Goal: Book appointment/travel/reservation

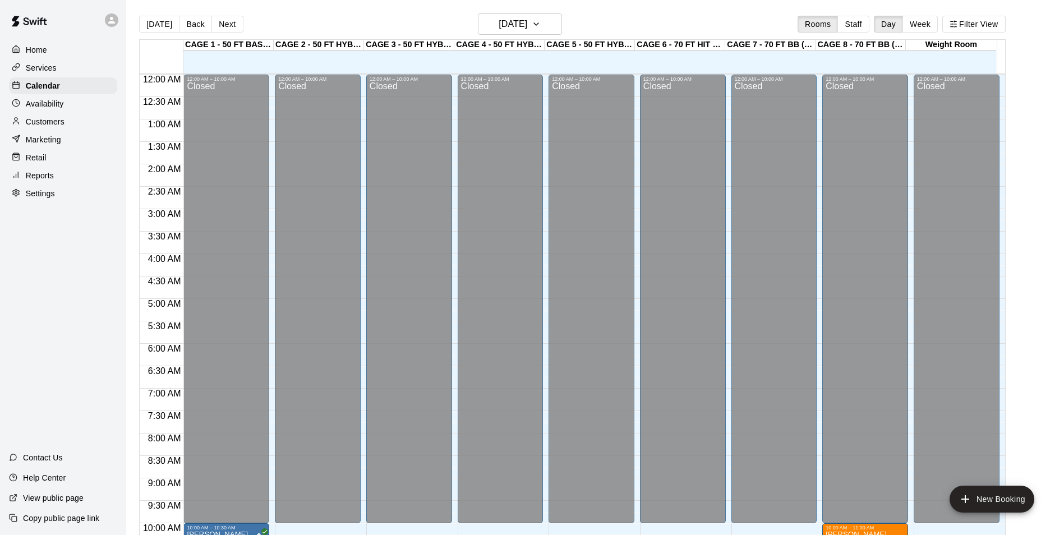
scroll to position [570, 0]
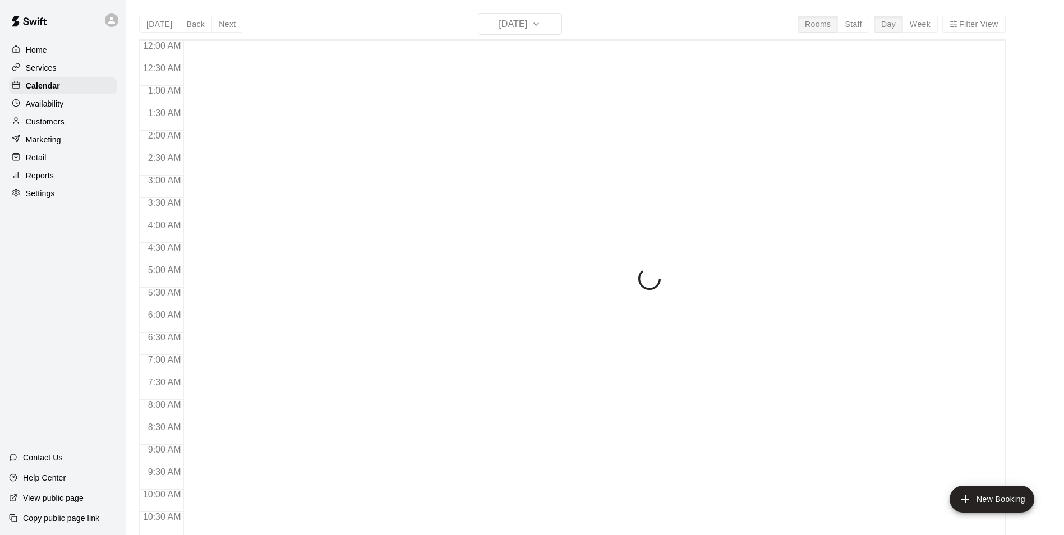
scroll to position [570, 0]
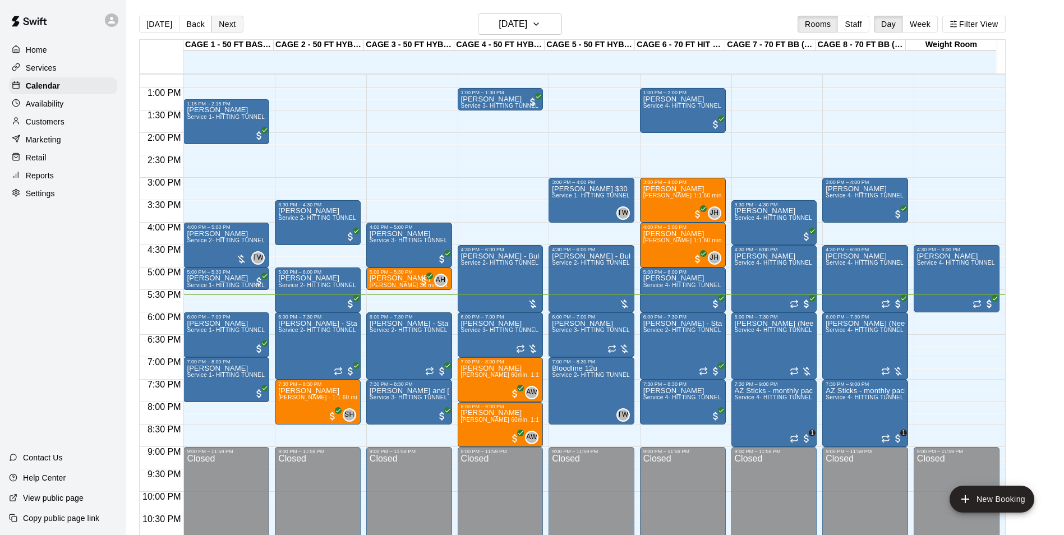
click at [231, 22] on button "Next" at bounding box center [226, 24] width 31 height 17
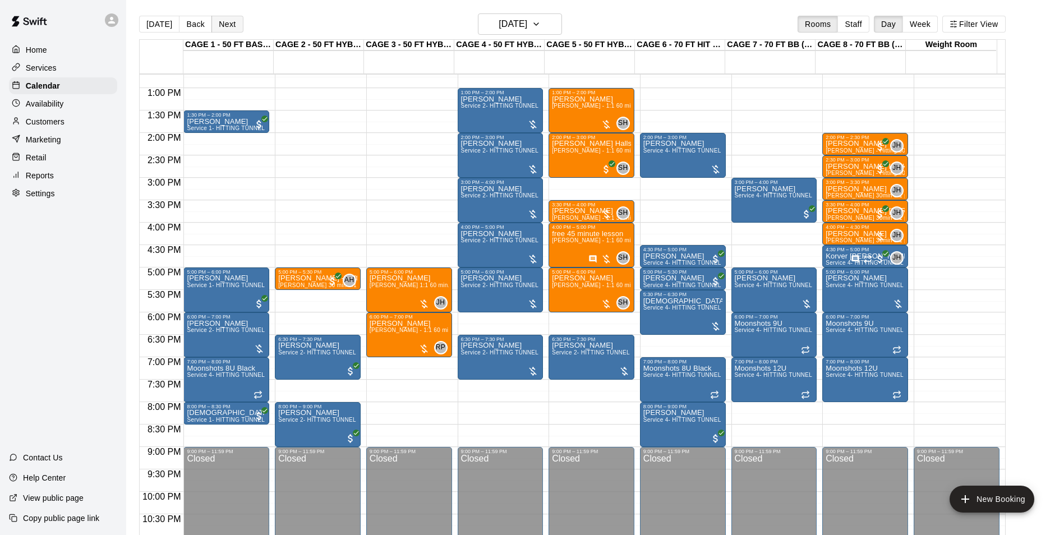
click at [226, 21] on button "Next" at bounding box center [226, 24] width 31 height 17
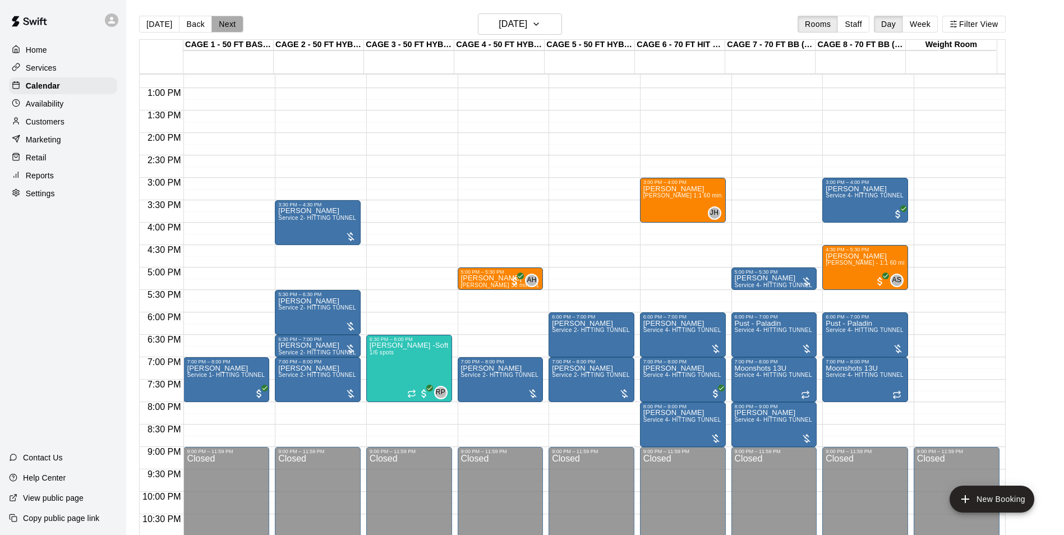
click at [227, 29] on button "Next" at bounding box center [226, 24] width 31 height 17
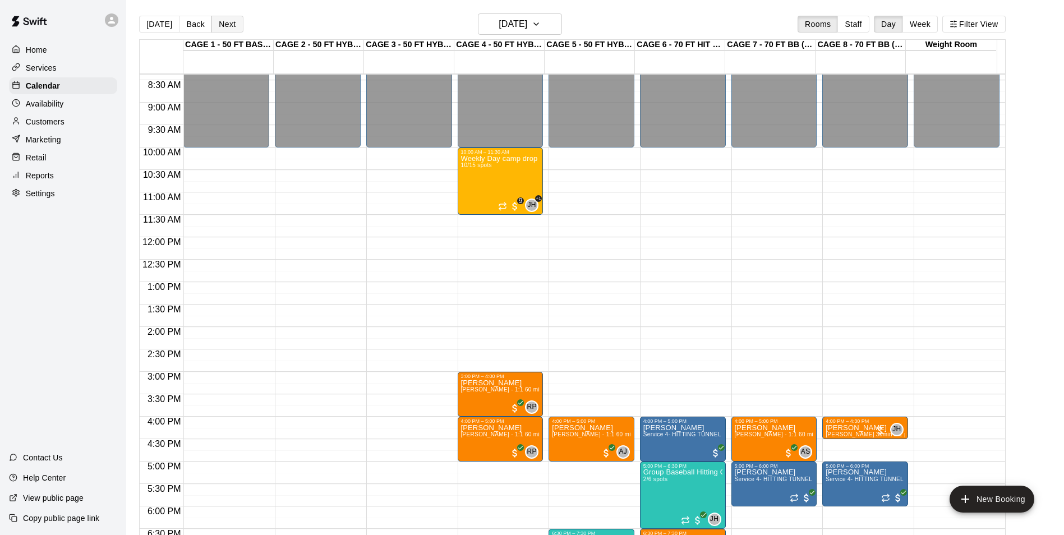
scroll to position [375, 0]
click at [200, 19] on button "Back" at bounding box center [195, 24] width 33 height 17
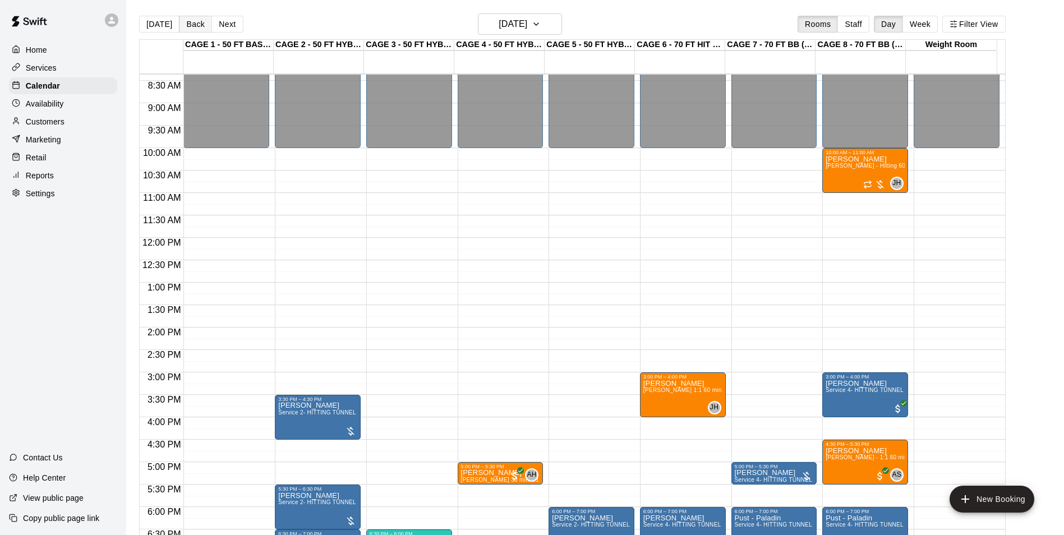
click at [193, 24] on button "Back" at bounding box center [195, 24] width 33 height 17
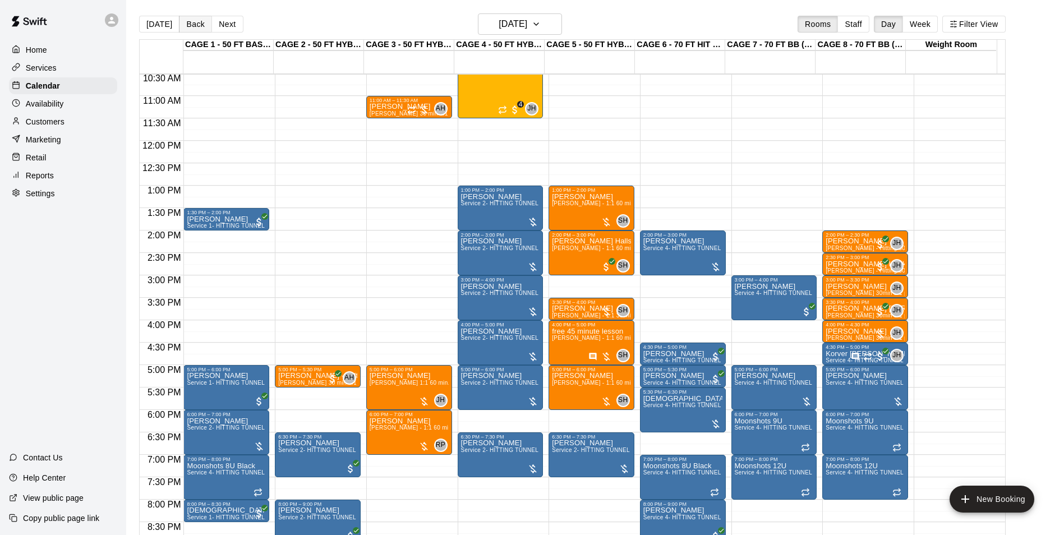
scroll to position [470, 0]
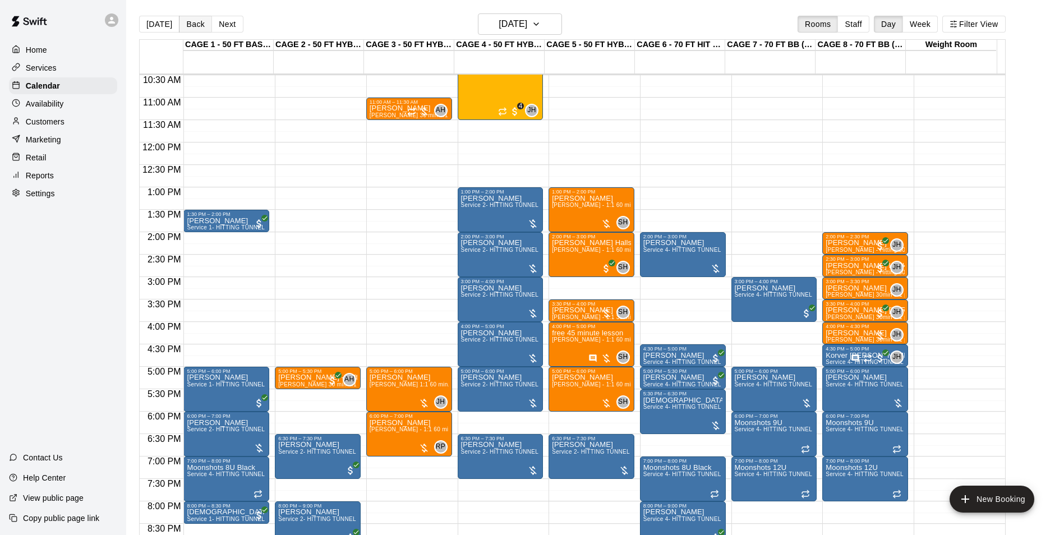
click at [194, 29] on button "Back" at bounding box center [195, 24] width 33 height 17
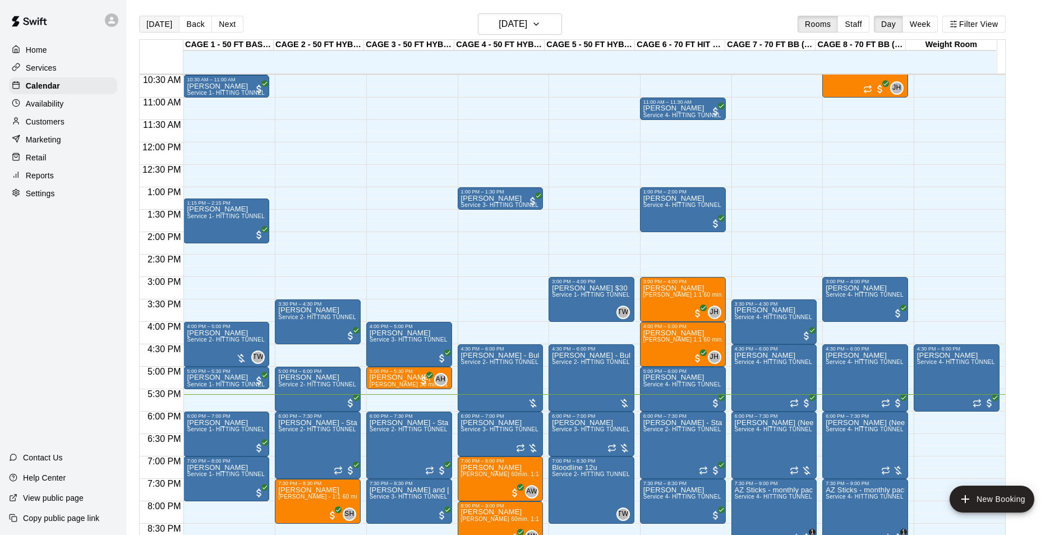
click at [152, 30] on button "[DATE]" at bounding box center [159, 24] width 40 height 17
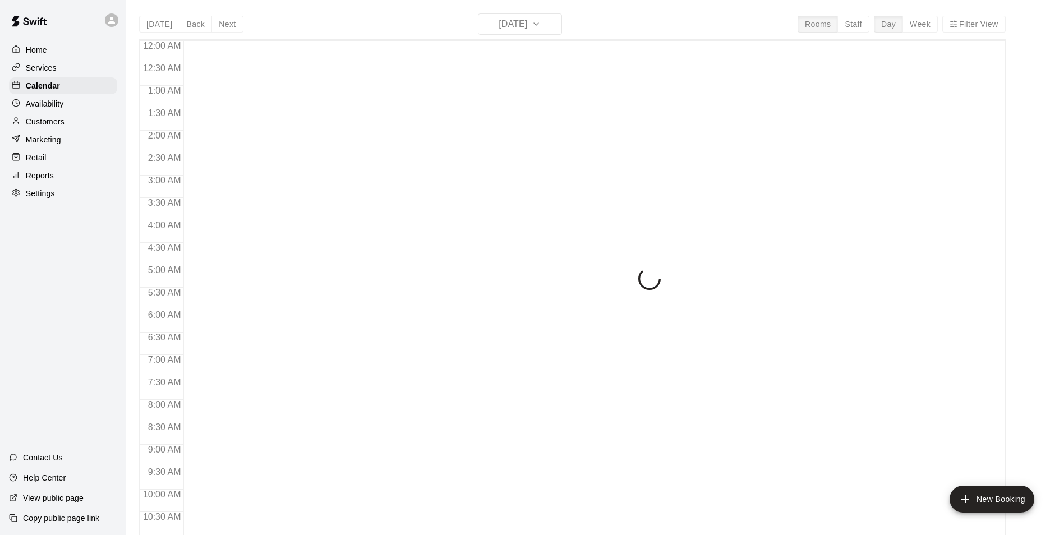
scroll to position [570, 0]
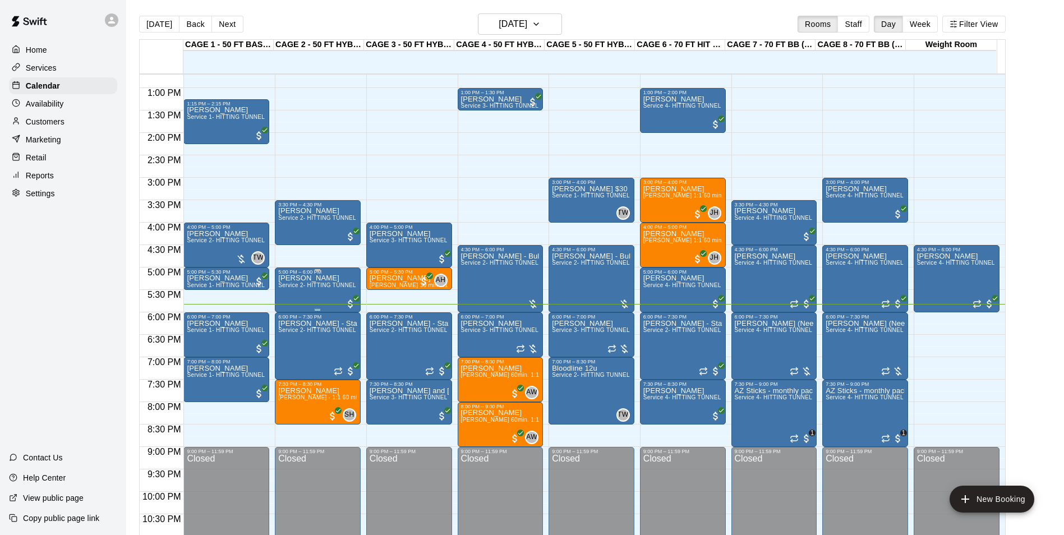
click at [315, 301] on div "Caleb Ferguson Service 2- HITTING TUNNEL RENTAL - 50ft Baseball" at bounding box center [317, 542] width 79 height 535
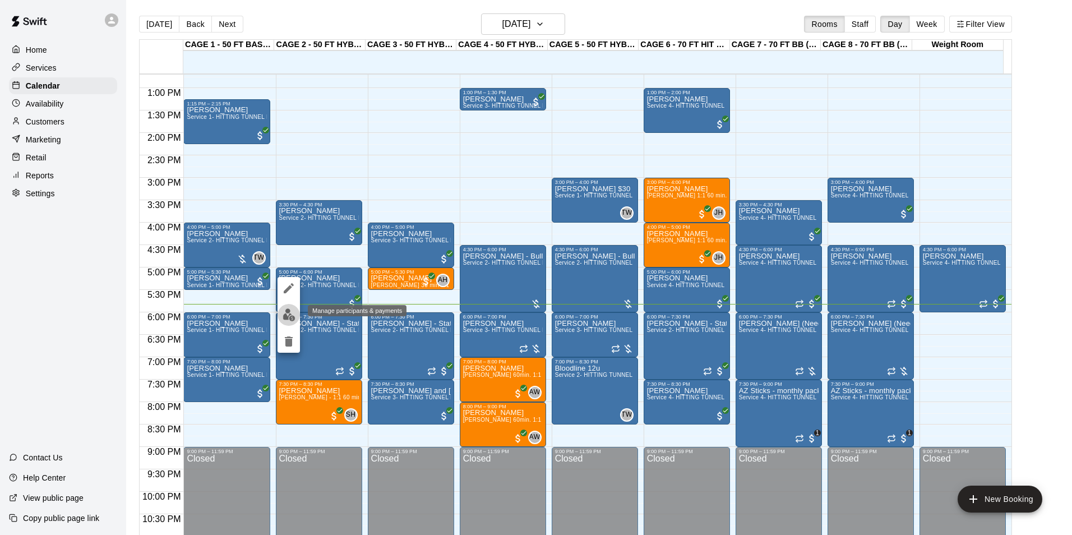
click at [294, 316] on img "edit" at bounding box center [289, 314] width 13 height 13
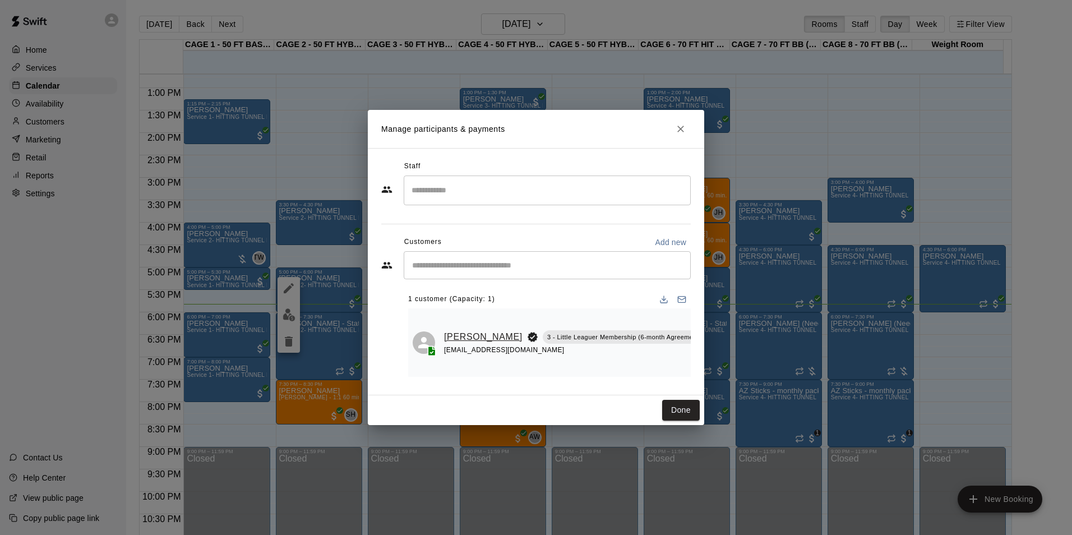
click at [460, 330] on link "[PERSON_NAME]" at bounding box center [483, 337] width 79 height 15
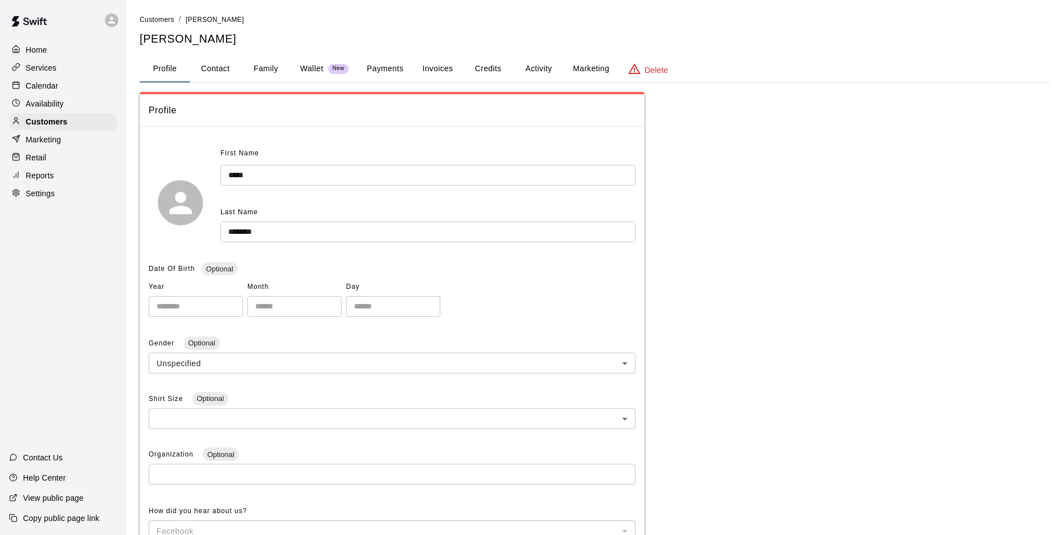
click at [500, 68] on button "Credits" at bounding box center [488, 69] width 50 height 27
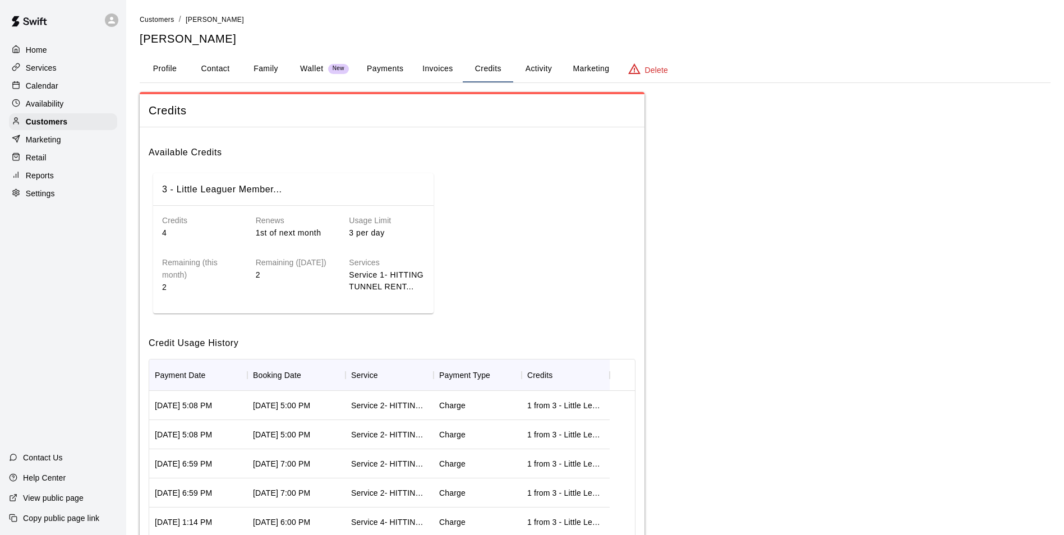
click at [35, 91] on p "Calendar" at bounding box center [42, 85] width 33 height 11
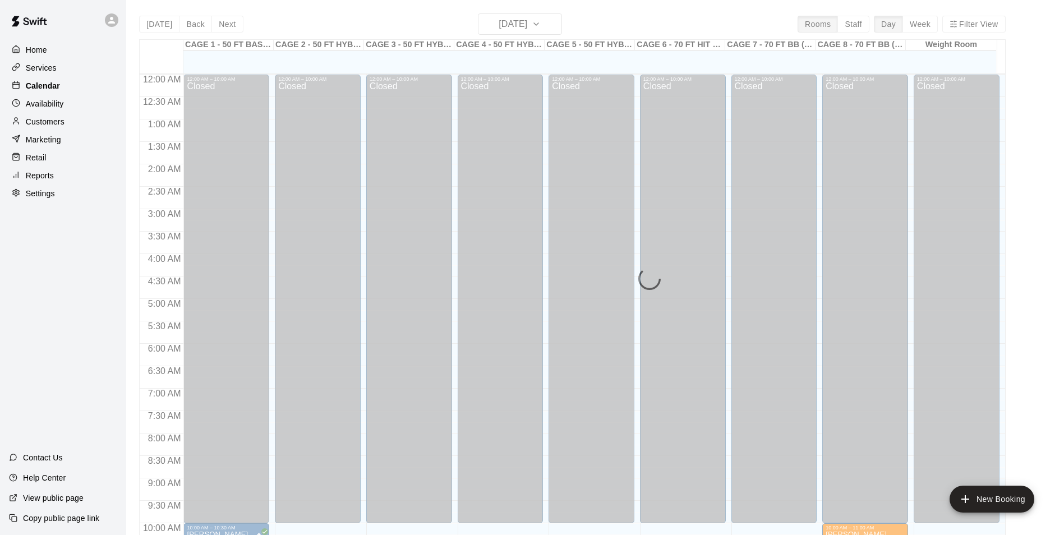
scroll to position [570, 0]
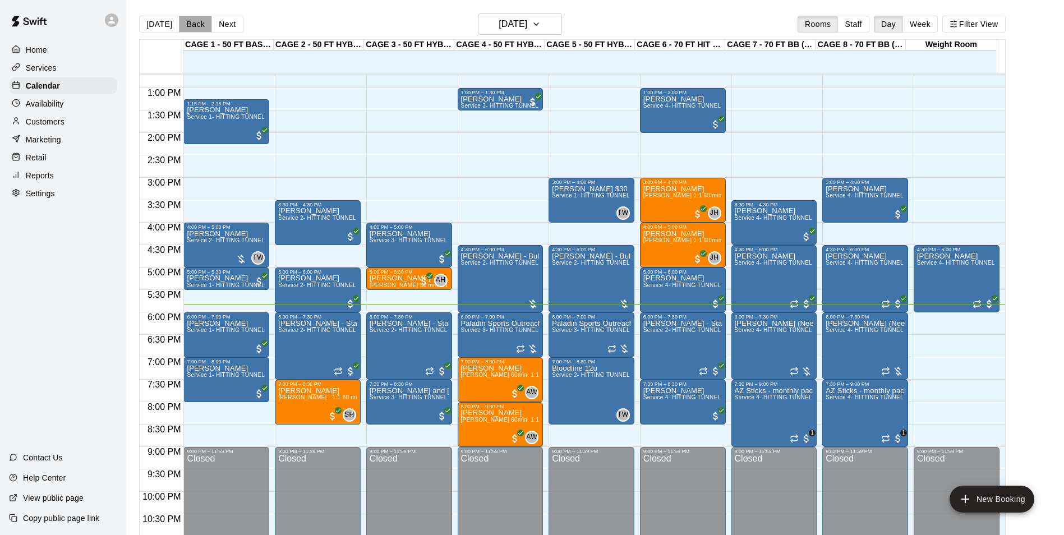
click at [199, 28] on button "Back" at bounding box center [195, 24] width 33 height 17
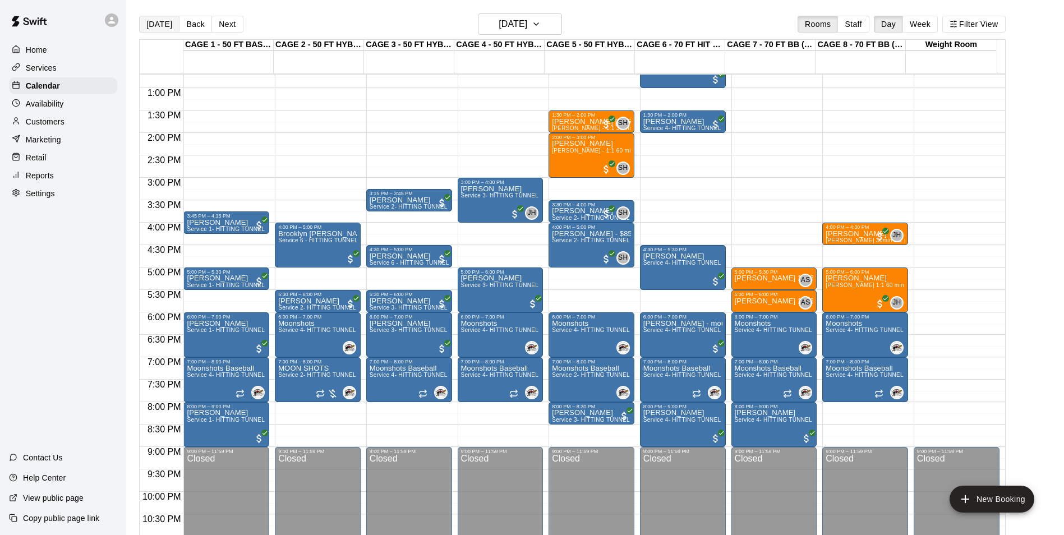
click at [161, 28] on button "[DATE]" at bounding box center [159, 24] width 40 height 17
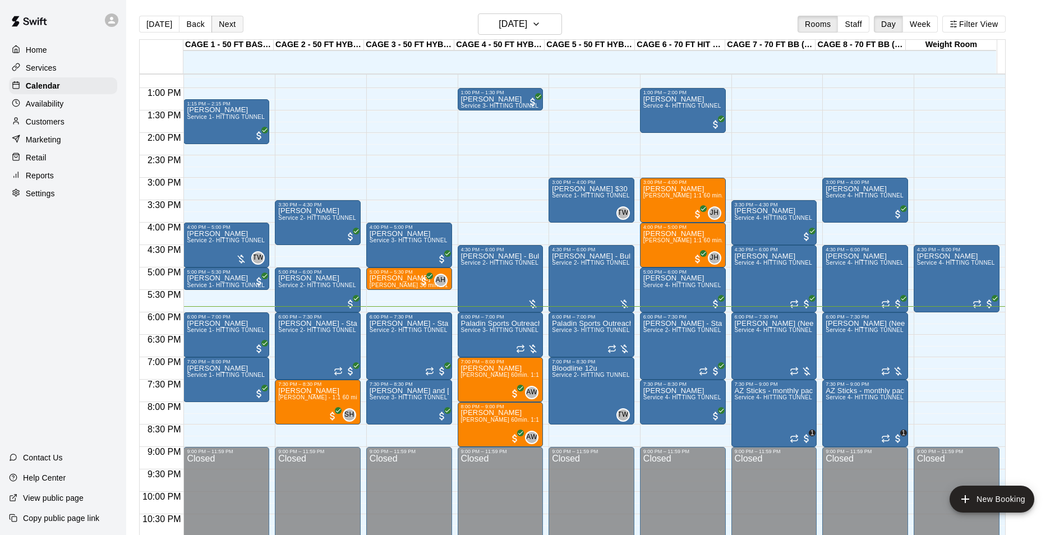
click at [221, 21] on button "Next" at bounding box center [226, 24] width 31 height 17
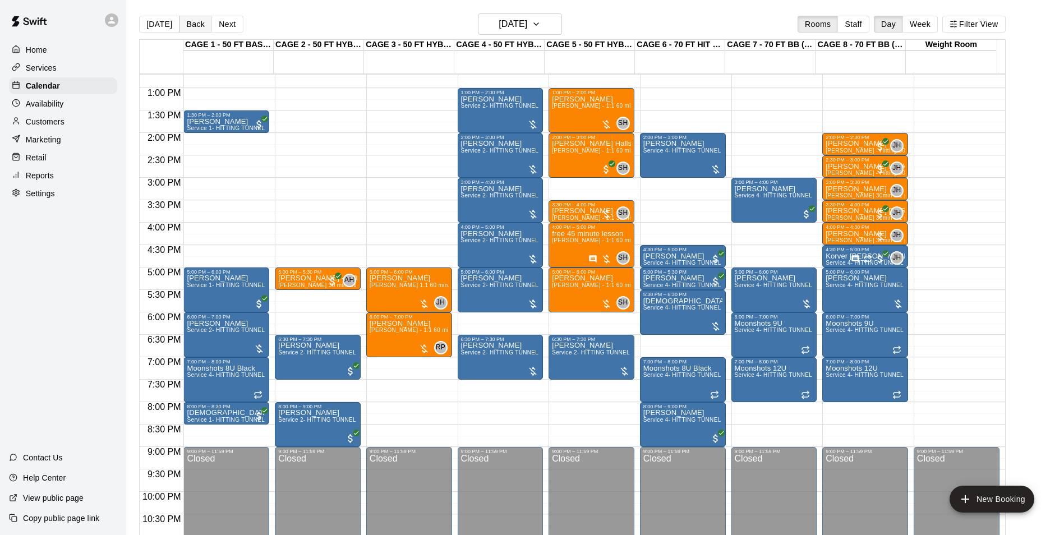
click at [200, 19] on button "Back" at bounding box center [195, 24] width 33 height 17
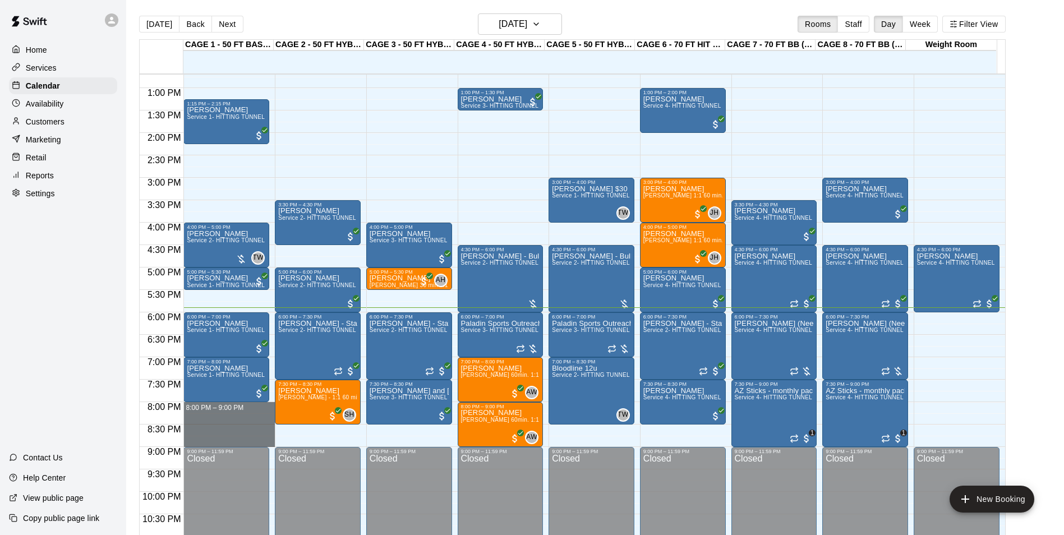
drag, startPoint x: 210, startPoint y: 409, endPoint x: 214, endPoint y: 442, distance: 33.9
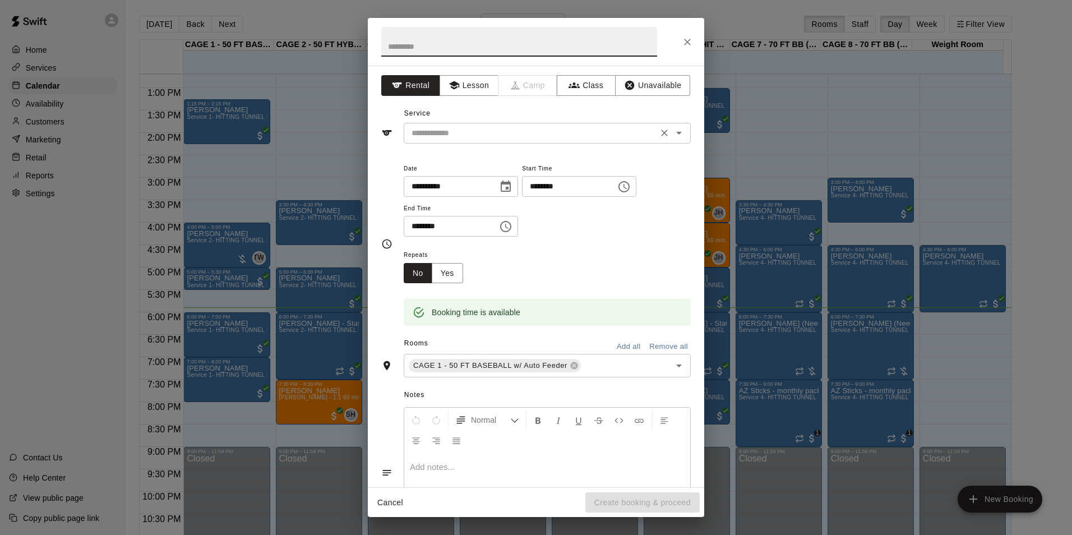
click at [482, 128] on input "text" at bounding box center [530, 133] width 247 height 14
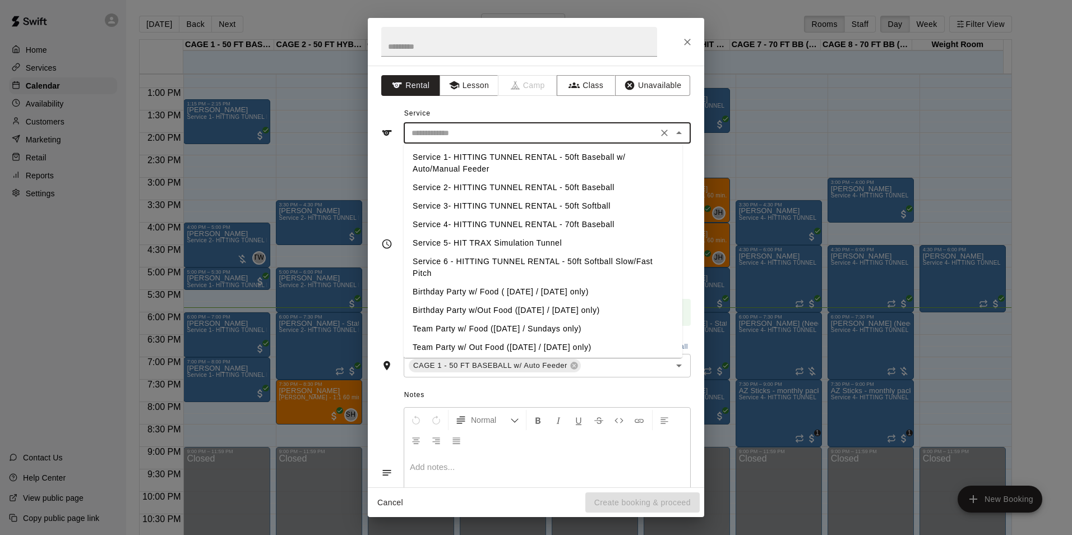
click at [500, 164] on li "Service 1- HITTING TUNNEL RENTAL - 50ft Baseball w/ Auto/Manual Feeder" at bounding box center [543, 163] width 279 height 30
type input "**********"
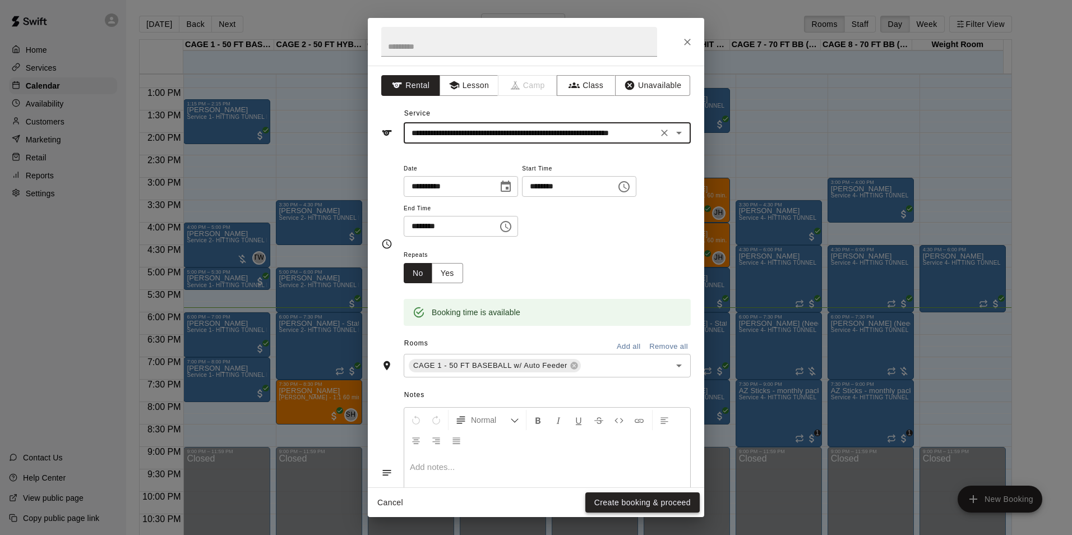
click at [617, 501] on button "Create booking & proceed" at bounding box center [642, 502] width 114 height 21
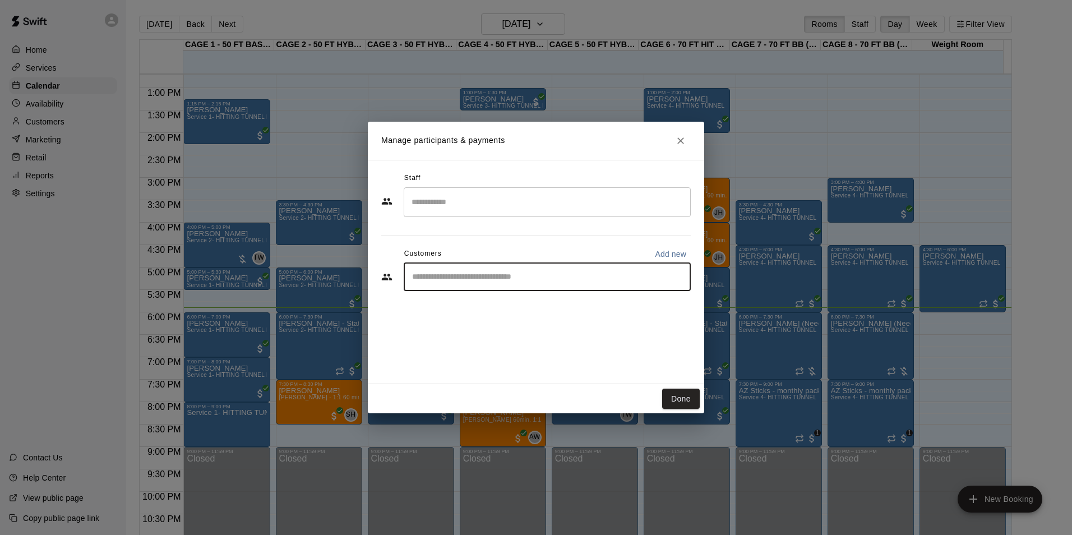
click at [533, 281] on input "Start typing to search customers..." at bounding box center [547, 276] width 277 height 11
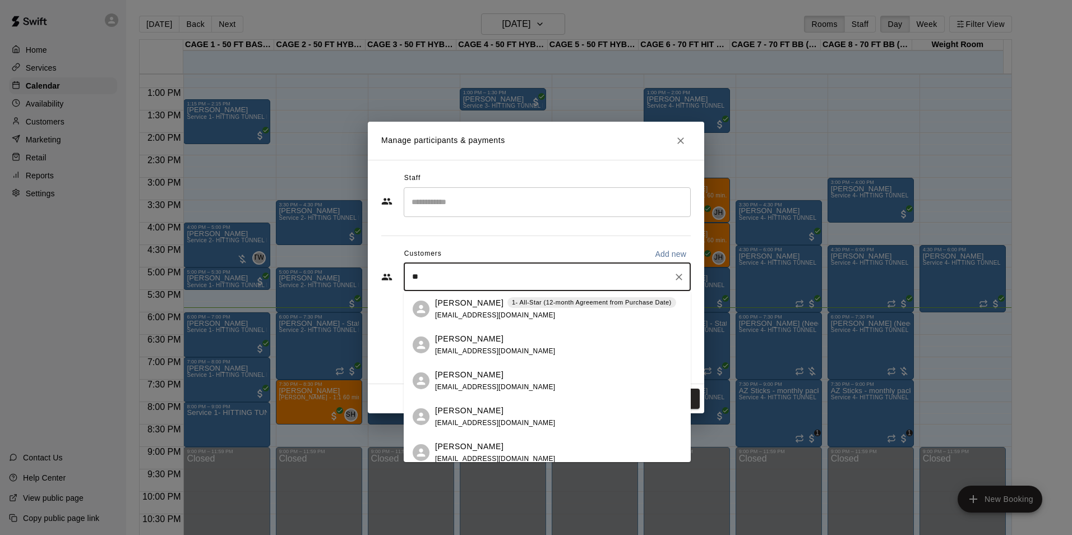
type input "*"
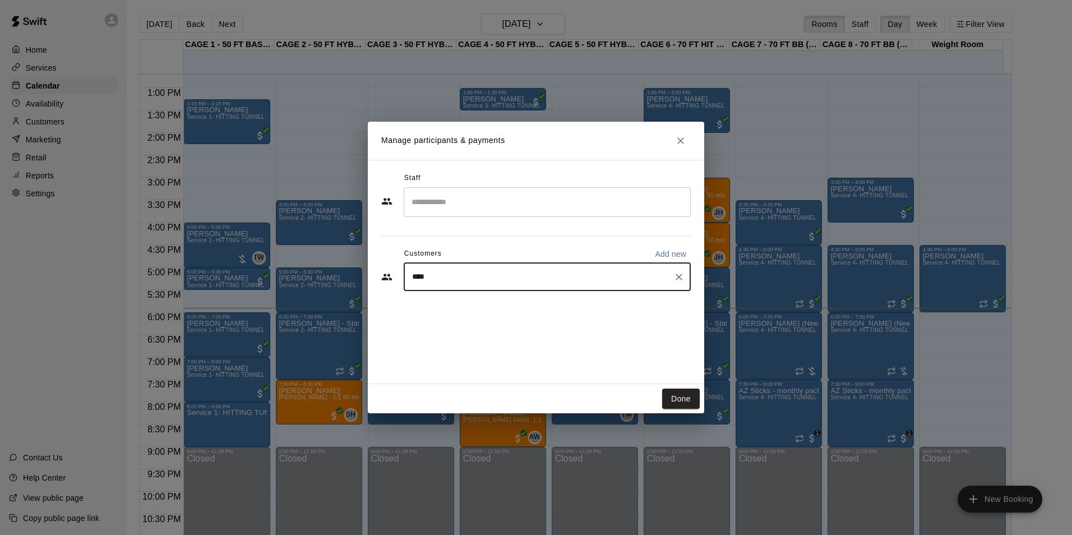
type input "*****"
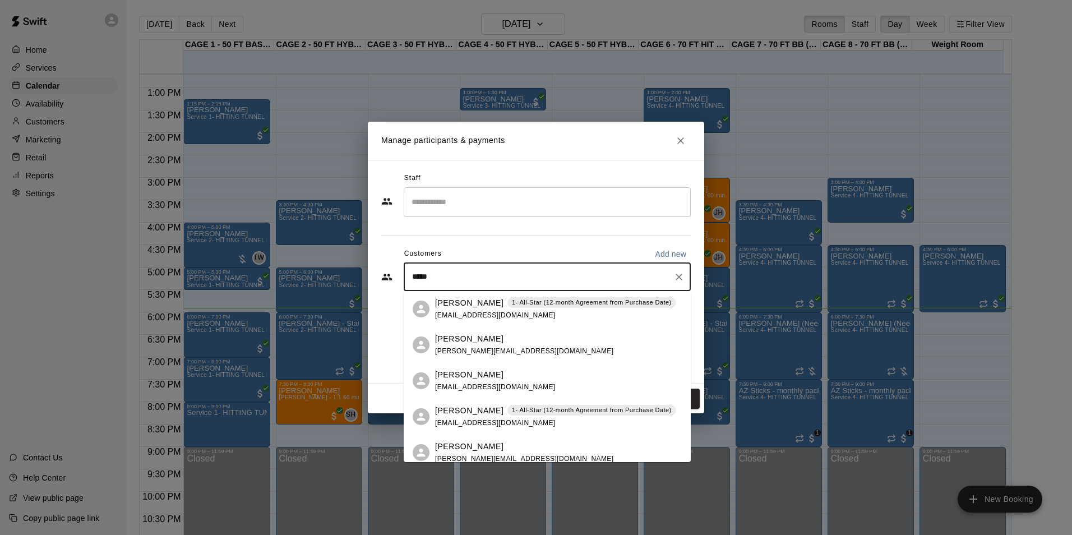
click at [488, 313] on span "greenfielddentalaz@gmail.com" at bounding box center [495, 315] width 121 height 8
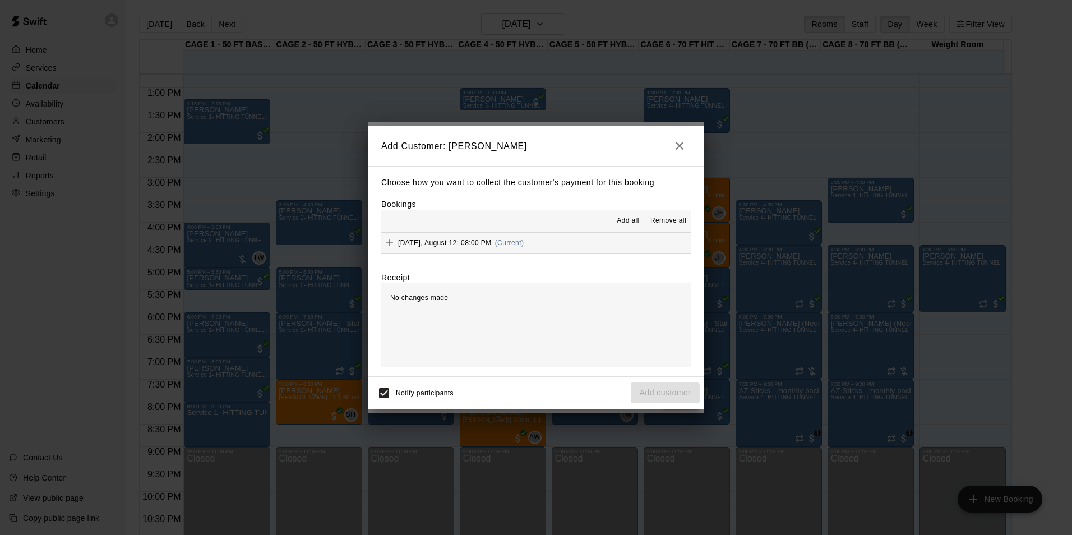
click at [618, 253] on button "Tuesday, August 12: 08:00 PM (Current)" at bounding box center [536, 243] width 310 height 21
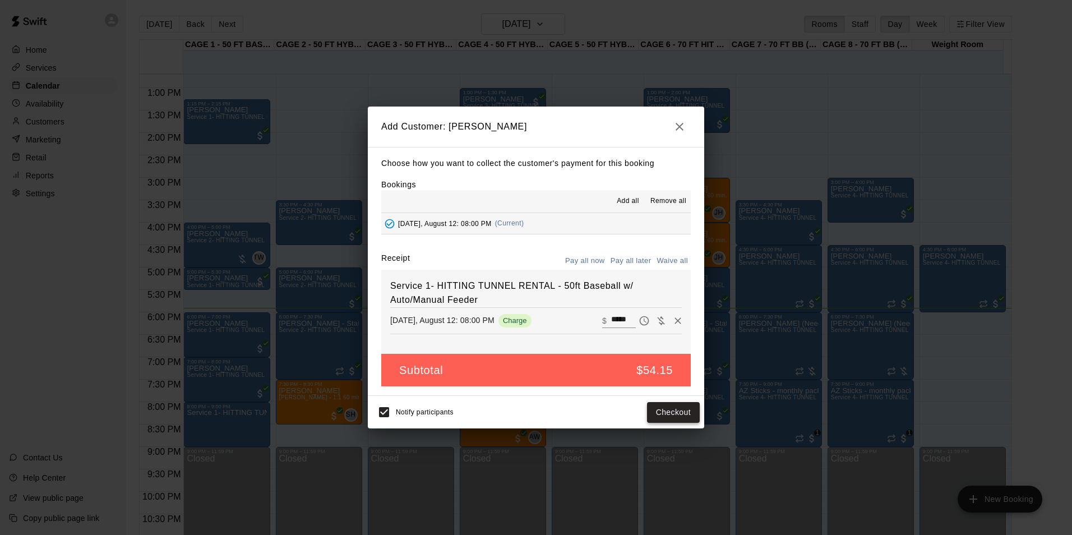
click at [669, 407] on button "Checkout" at bounding box center [673, 412] width 53 height 21
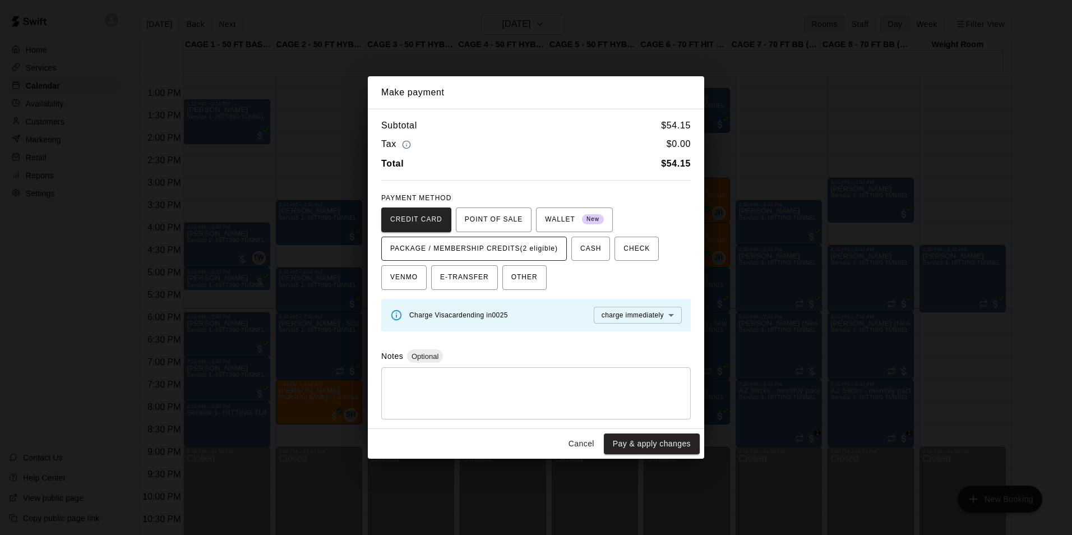
click at [518, 242] on span "PACKAGE / MEMBERSHIP CREDITS (2 eligible)" at bounding box center [474, 249] width 168 height 18
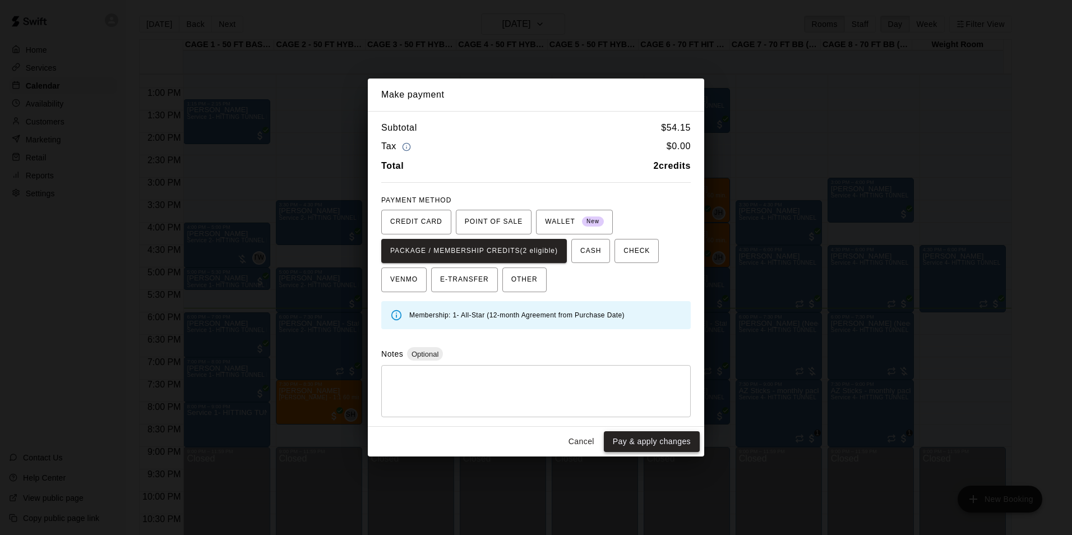
click at [631, 447] on button "Pay & apply changes" at bounding box center [652, 441] width 96 height 21
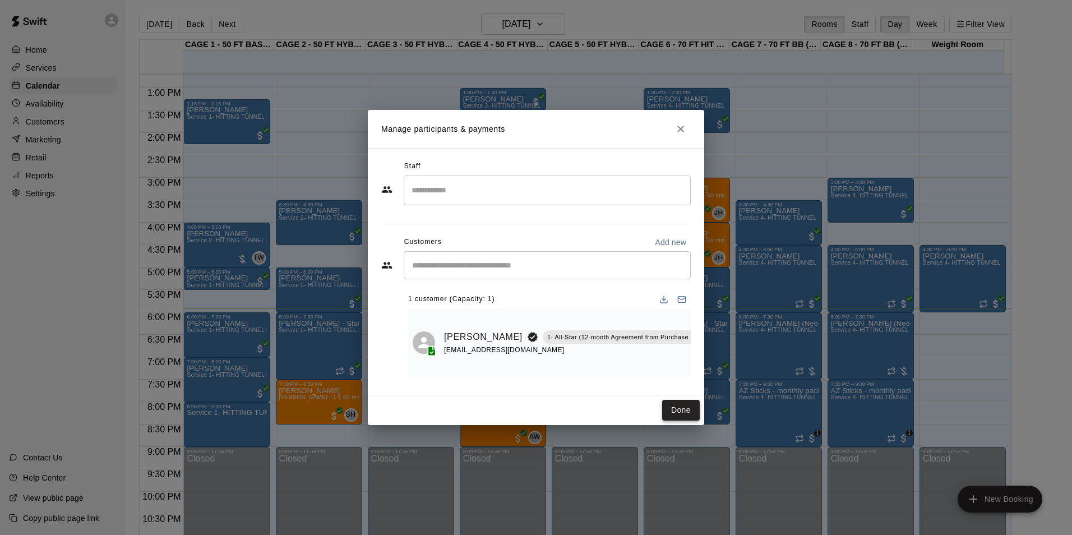
click at [694, 416] on button "Done" at bounding box center [681, 410] width 38 height 21
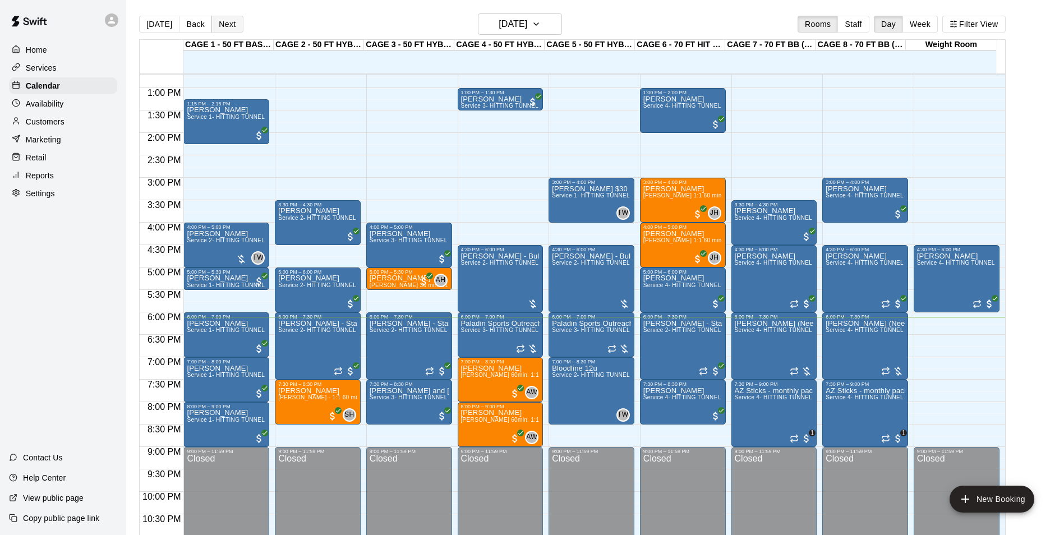
click at [233, 25] on button "Next" at bounding box center [226, 24] width 31 height 17
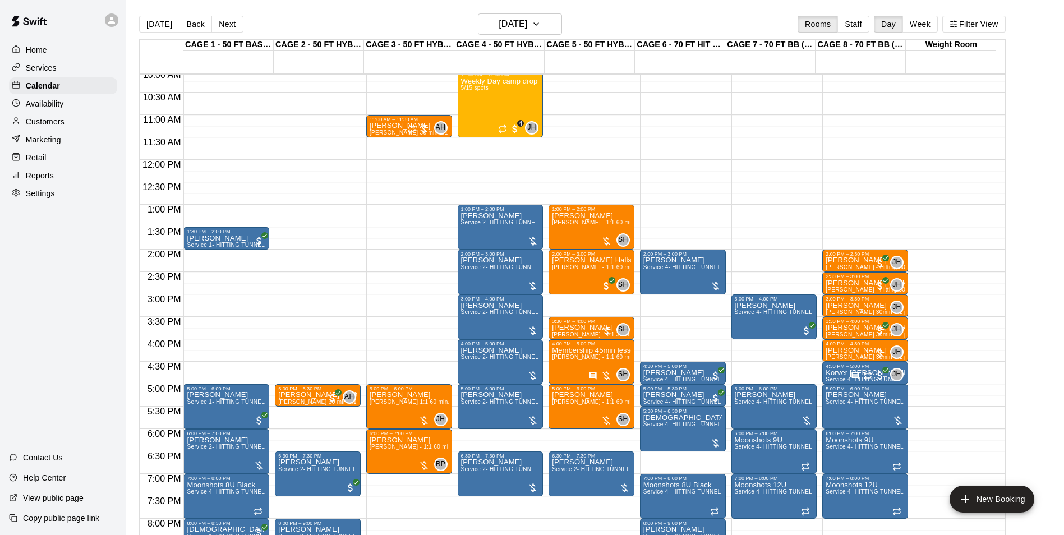
scroll to position [436, 0]
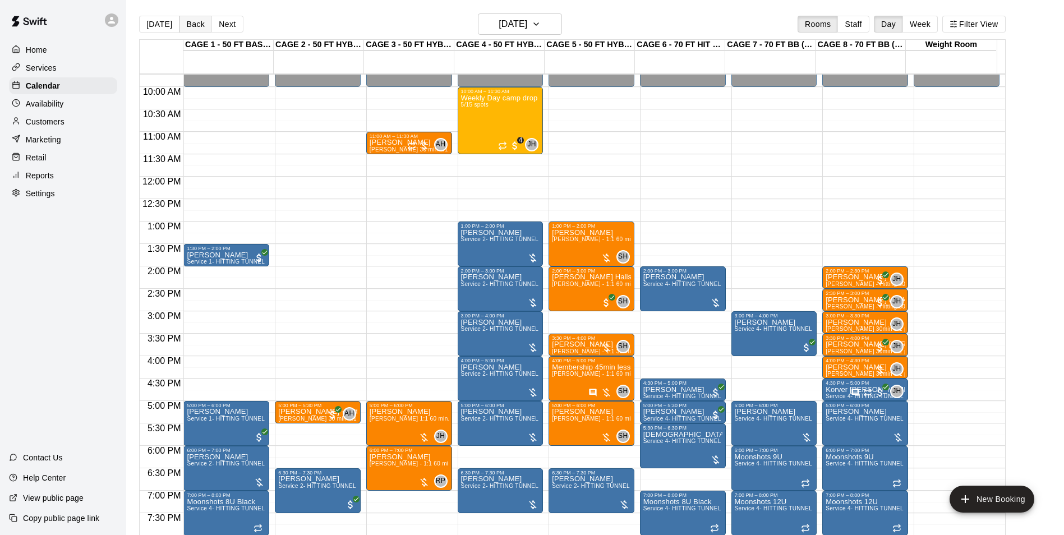
click at [192, 26] on button "Back" at bounding box center [195, 24] width 33 height 17
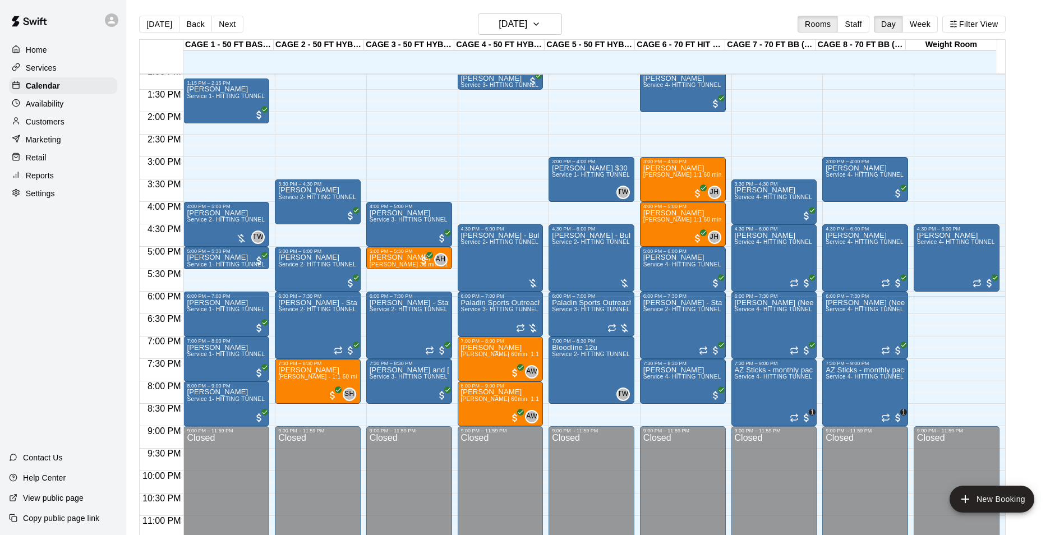
scroll to position [604, 0]
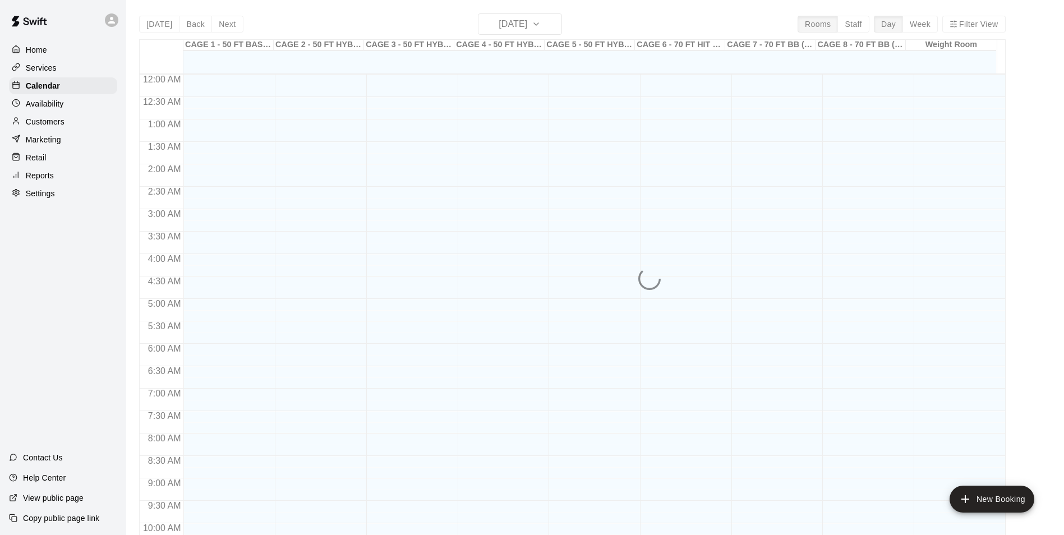
scroll to position [570, 0]
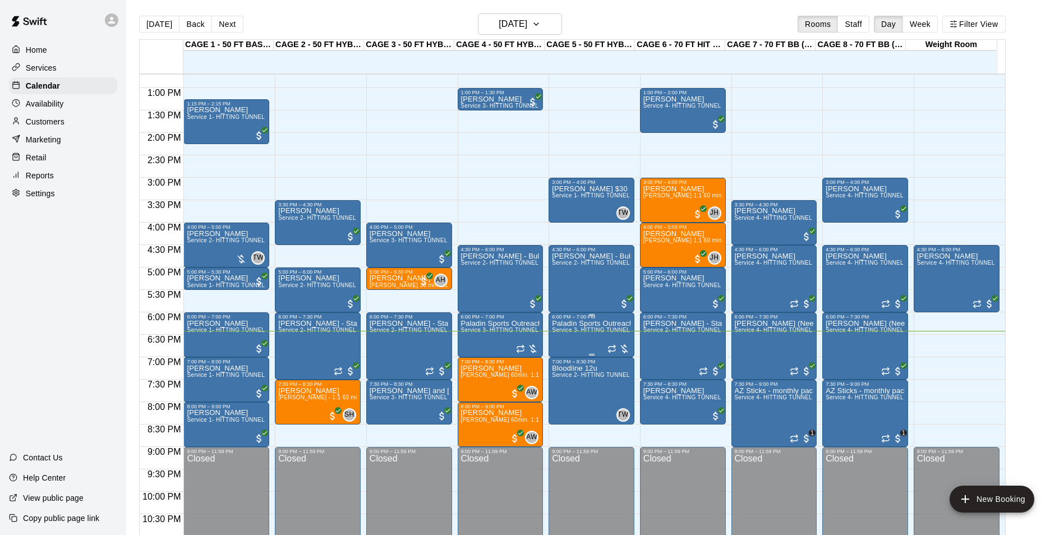
click at [571, 354] on div at bounding box center [591, 355] width 79 height 2
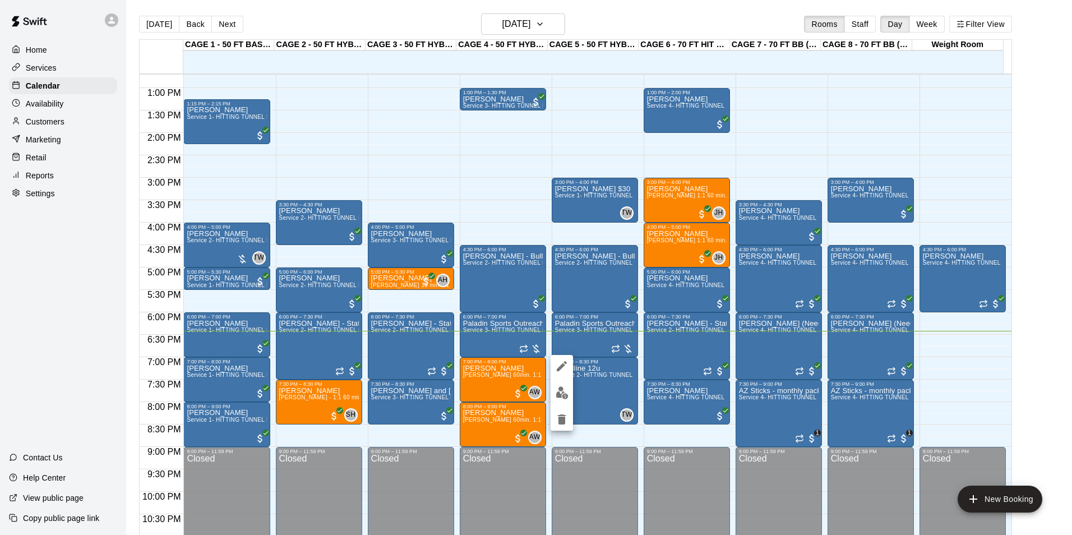
click at [84, 356] on div at bounding box center [536, 267] width 1072 height 535
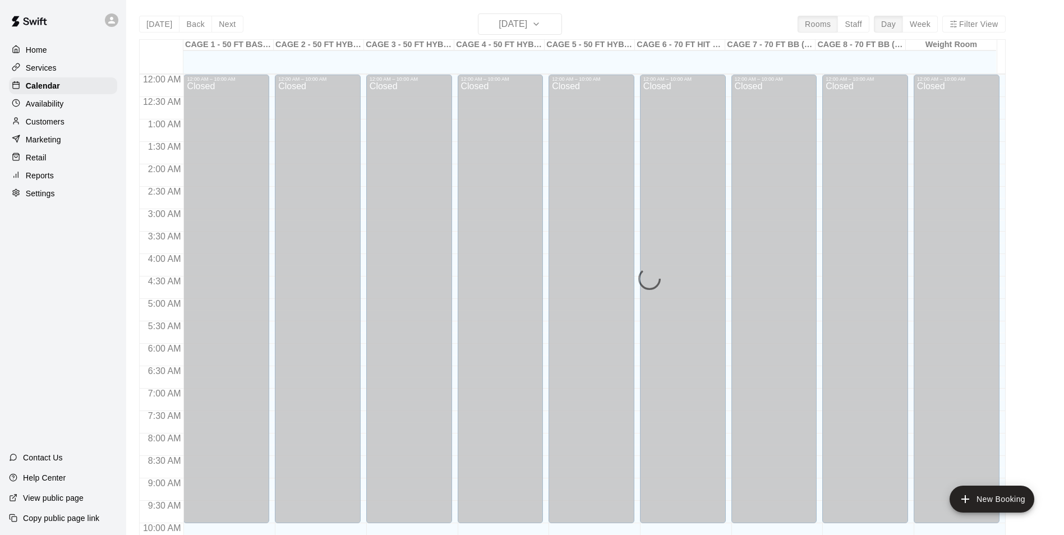
scroll to position [570, 0]
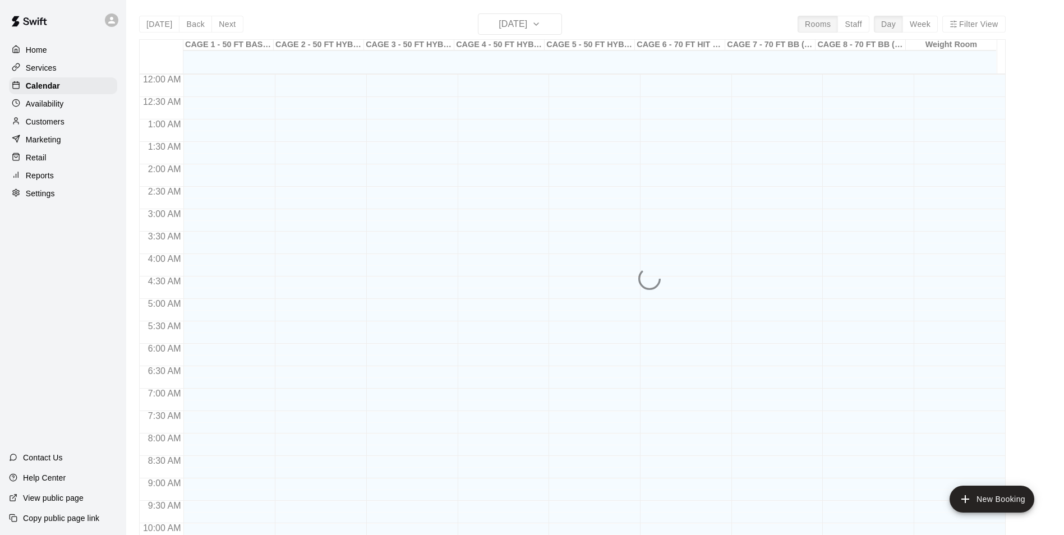
scroll to position [570, 0]
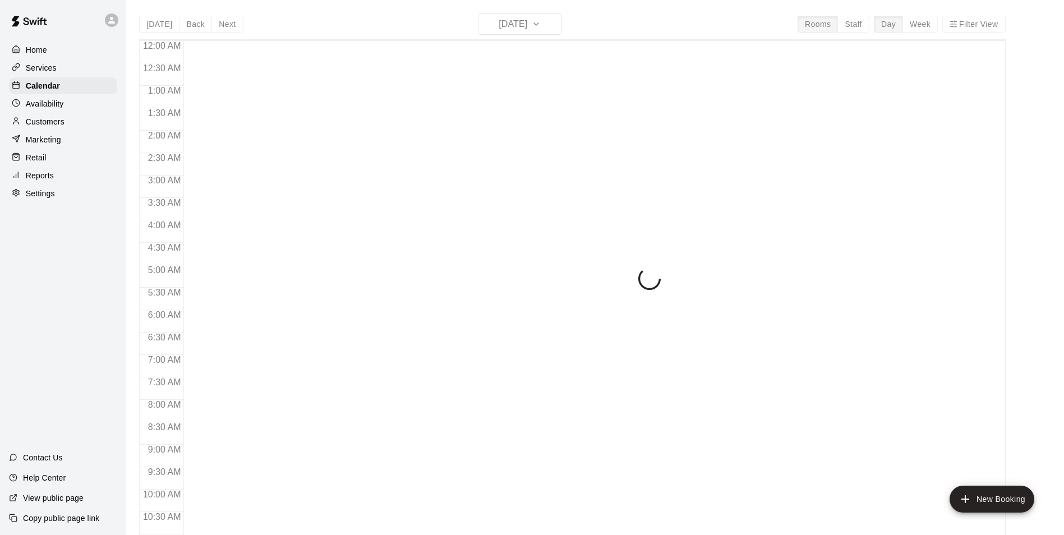
scroll to position [570, 0]
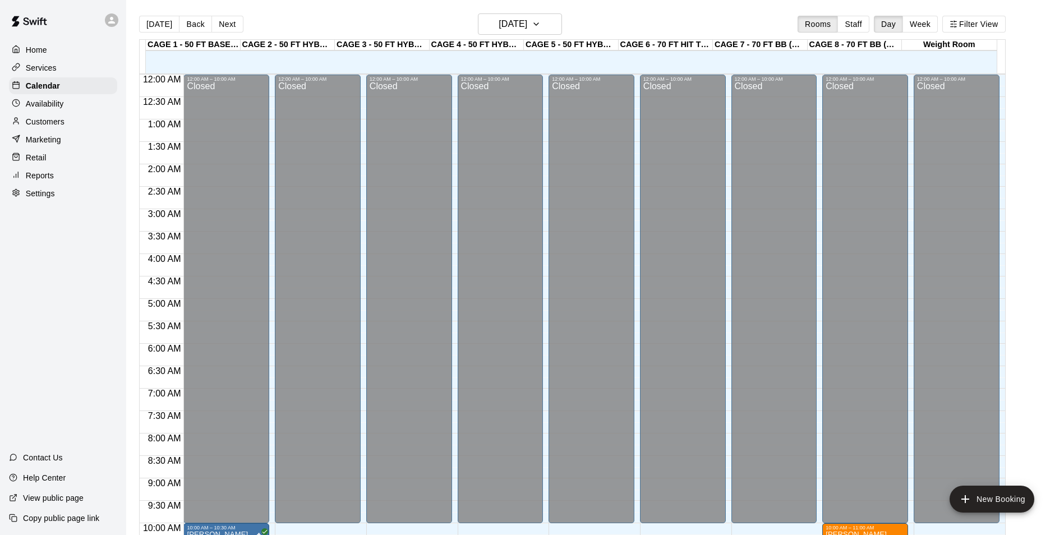
scroll to position [570, 0]
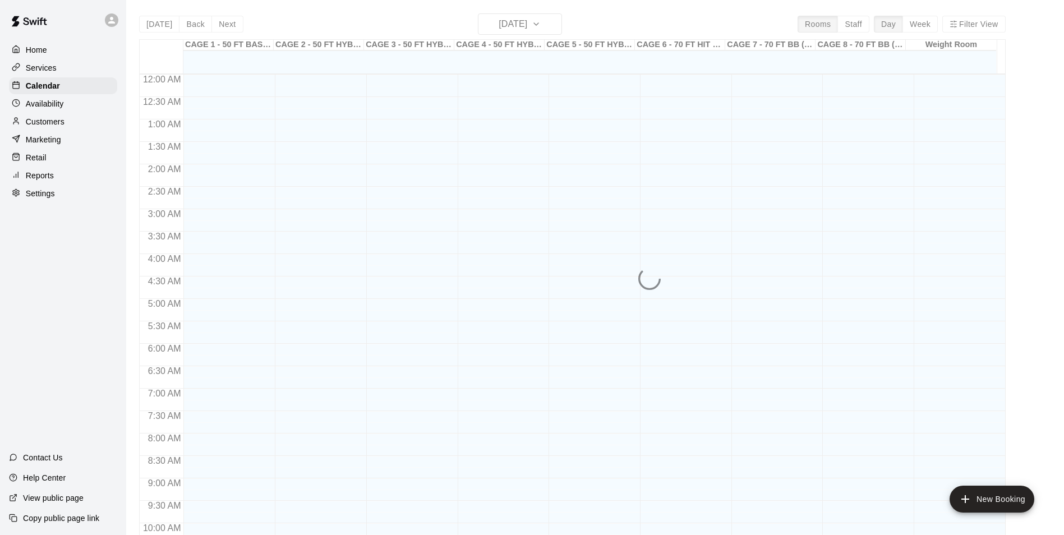
scroll to position [570, 0]
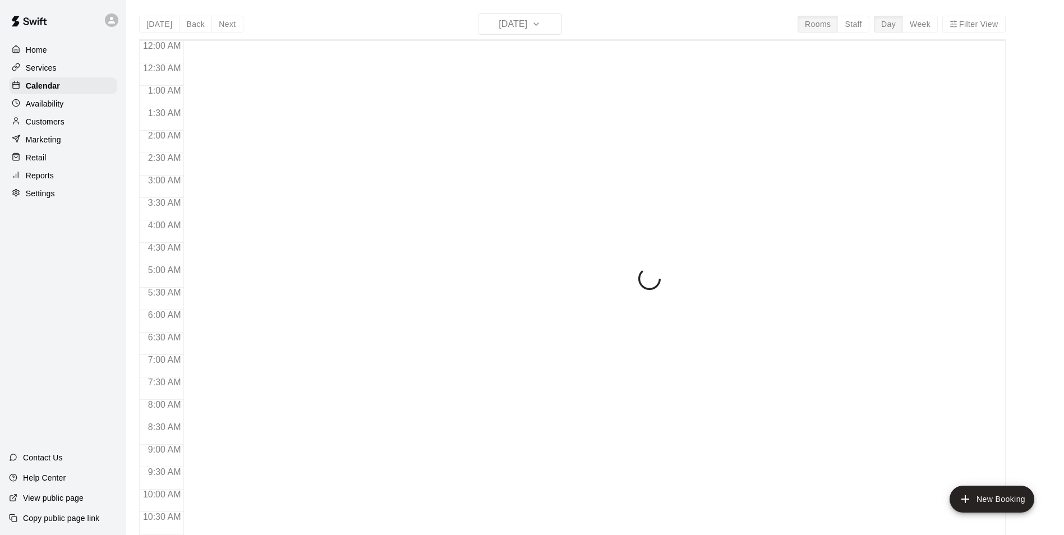
scroll to position [570, 0]
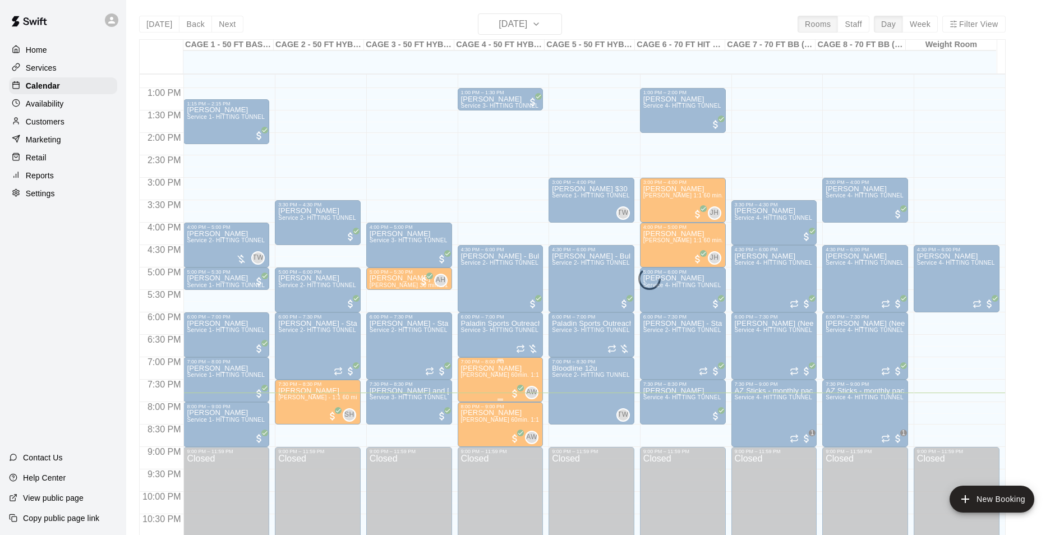
scroll to position [604, 0]
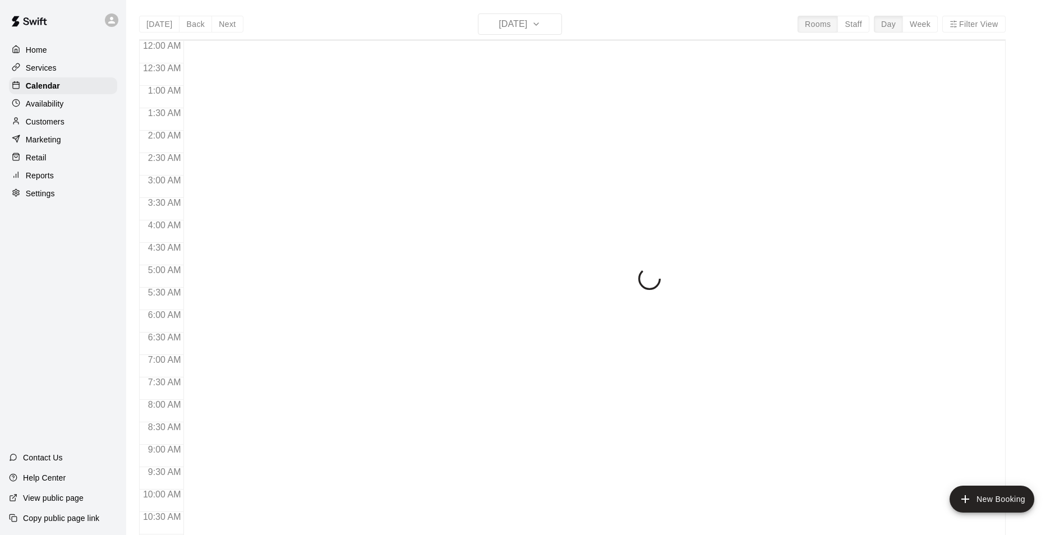
scroll to position [570, 0]
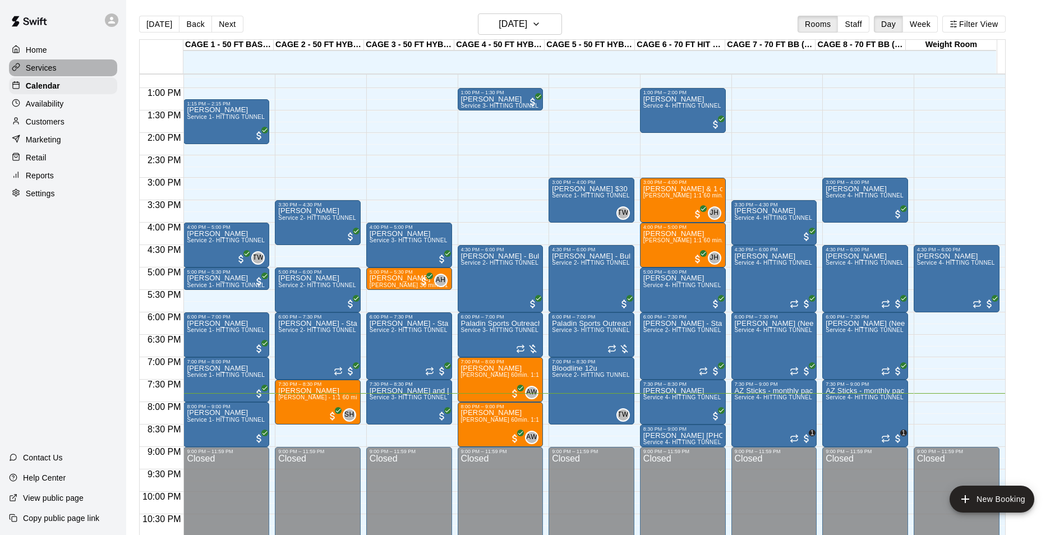
click at [64, 76] on div "Services" at bounding box center [63, 67] width 108 height 17
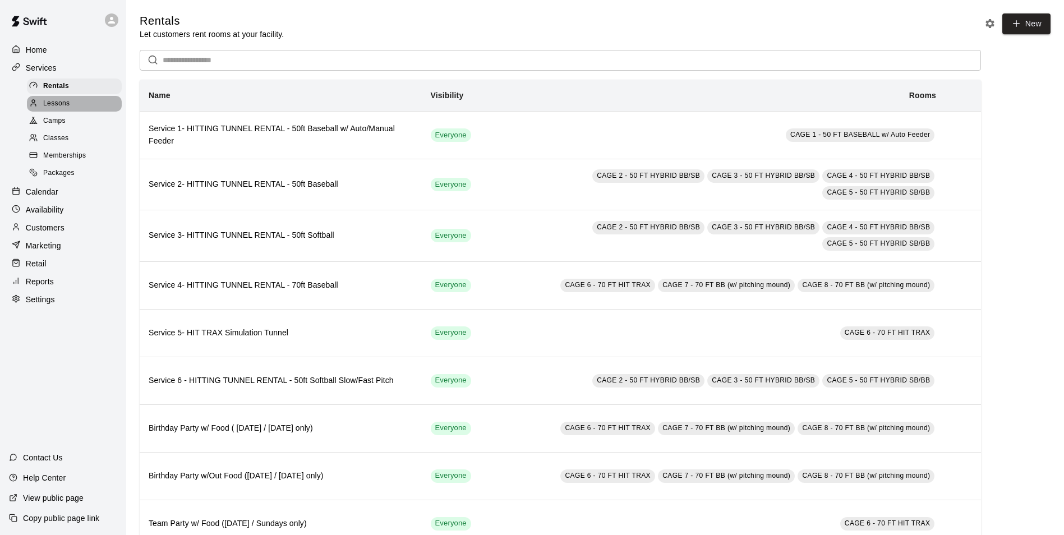
click at [72, 107] on div "Lessons" at bounding box center [74, 104] width 95 height 16
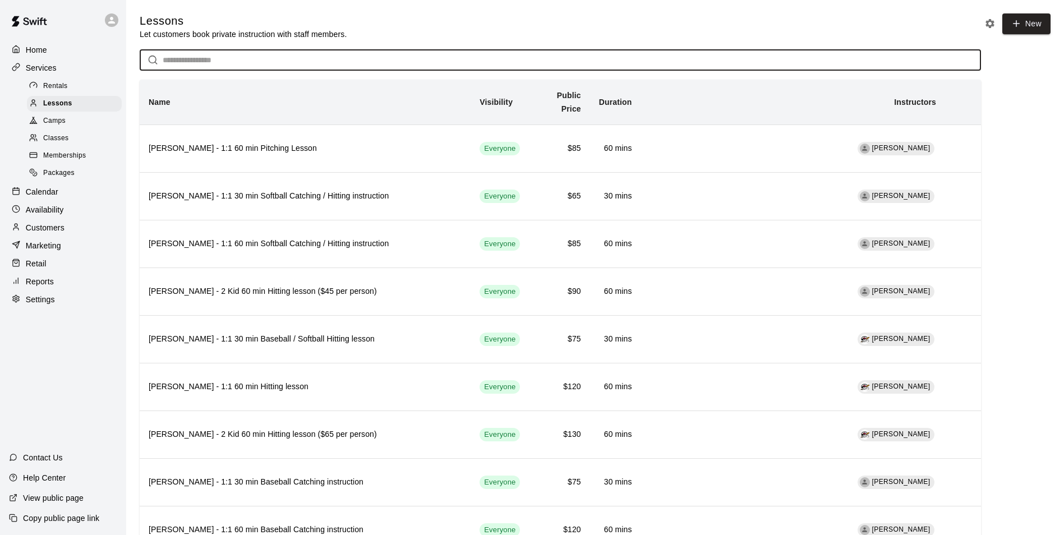
click at [206, 64] on input "text" at bounding box center [572, 60] width 818 height 21
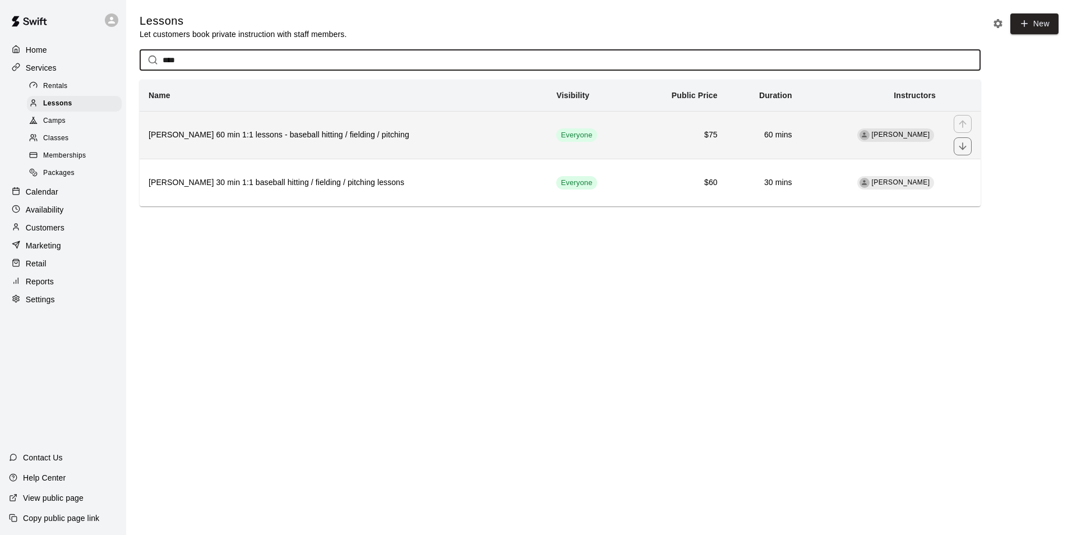
type input "****"
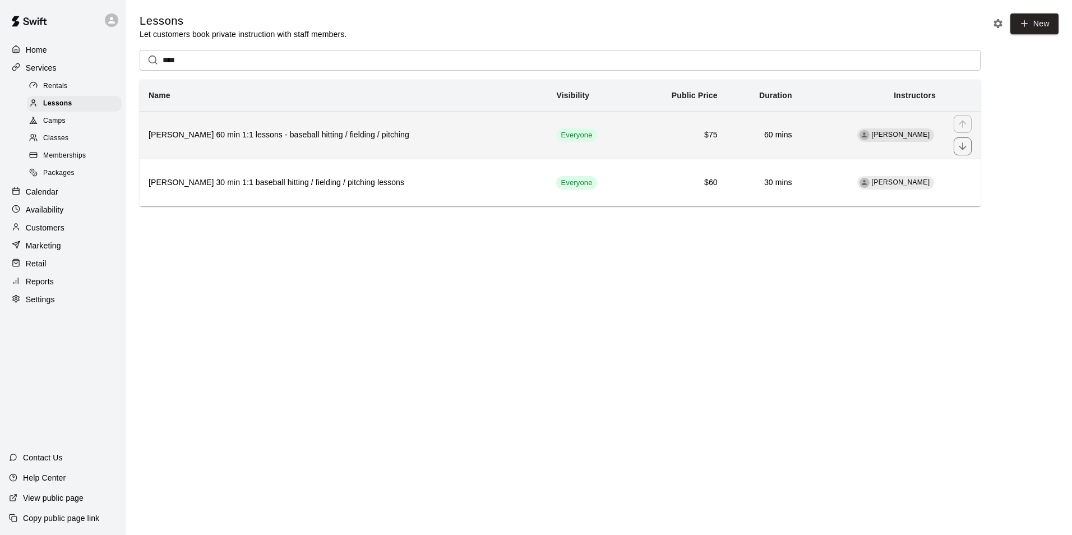
click at [301, 125] on th "Andrew Haley 60 min 1:1 lessons - baseball hitting / fielding / pitching" at bounding box center [344, 135] width 408 height 48
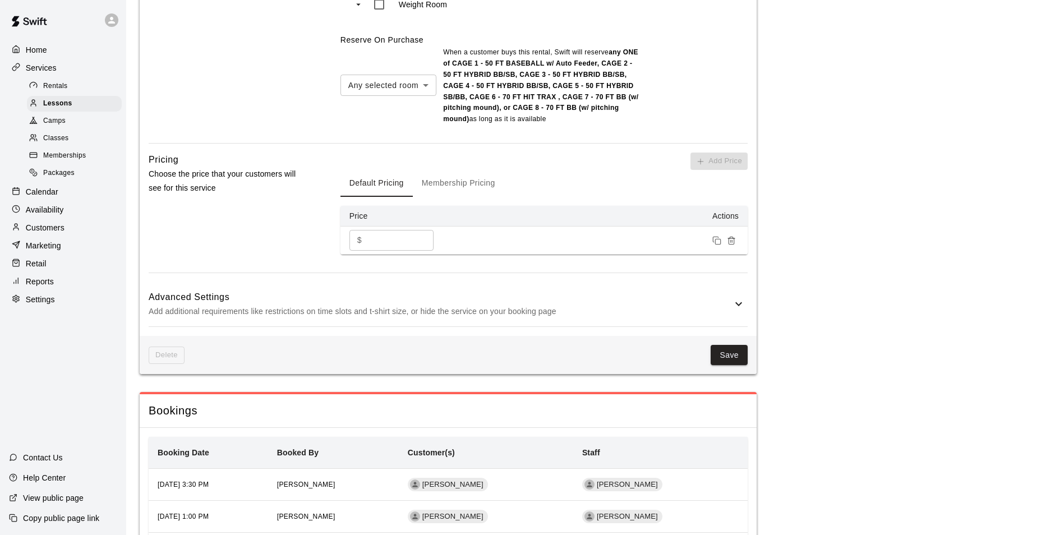
scroll to position [907, 0]
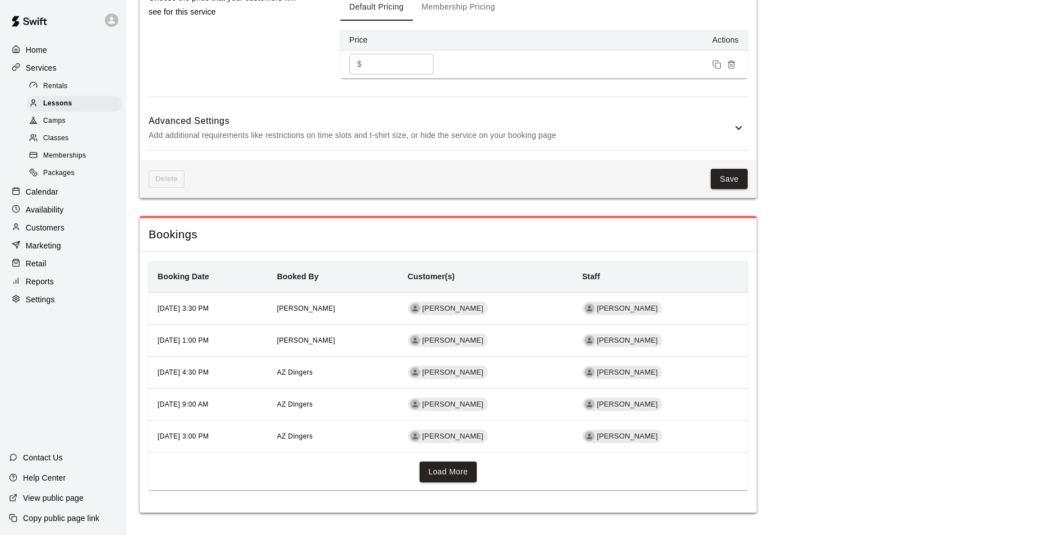
click at [72, 195] on div "Calendar" at bounding box center [63, 191] width 108 height 17
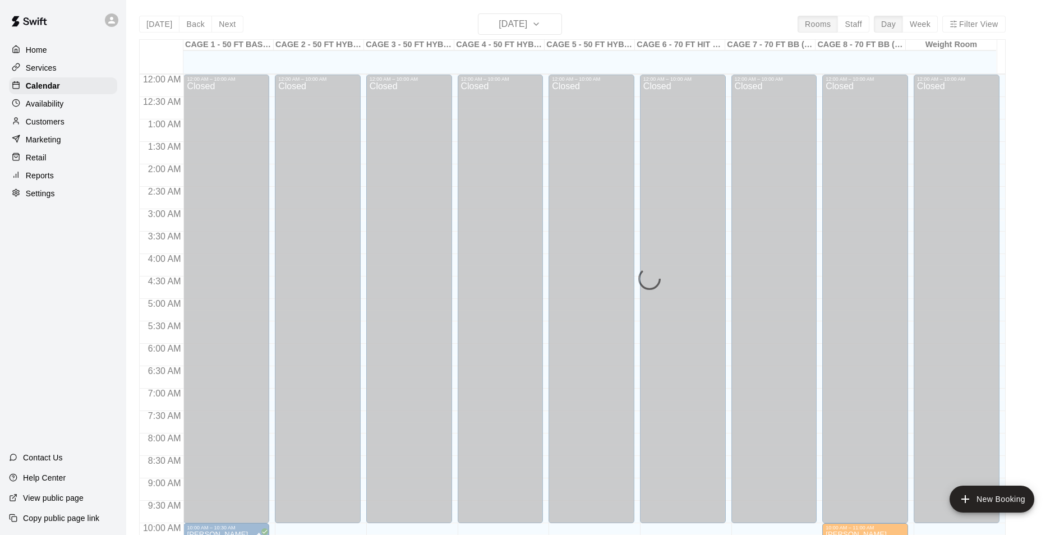
scroll to position [570, 0]
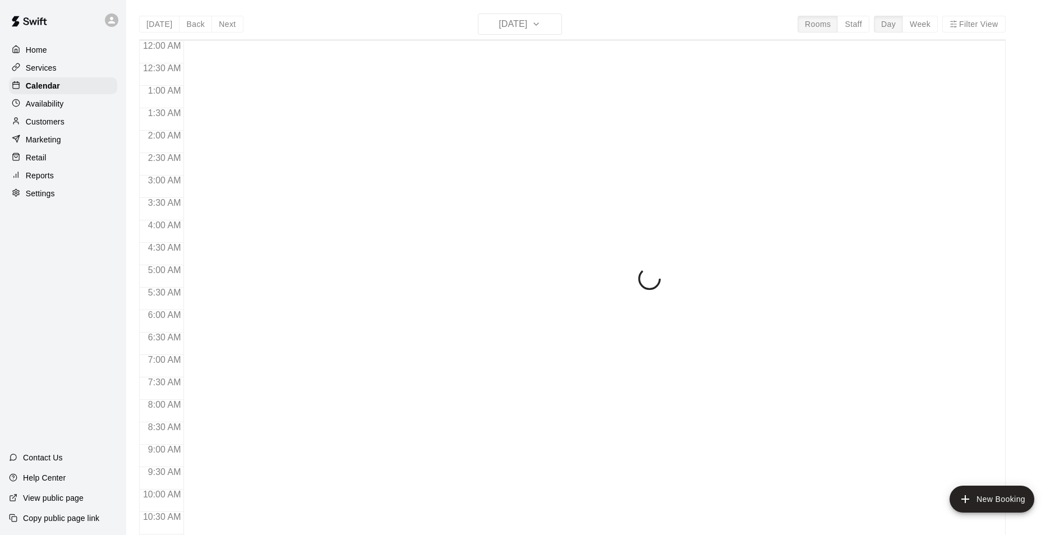
scroll to position [570, 0]
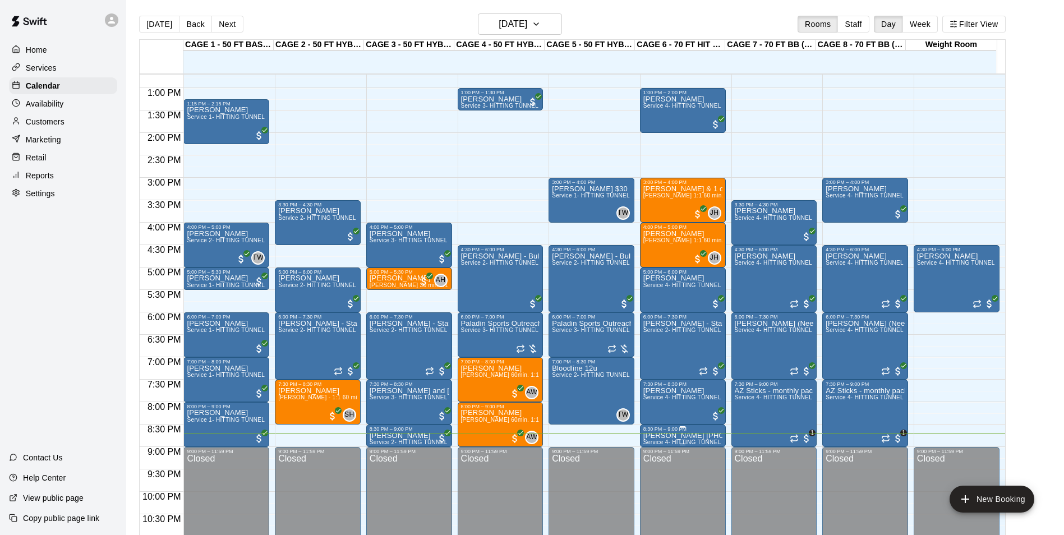
click at [680, 436] on p "[PERSON_NAME] [PHONE_NUMBER]" at bounding box center [682, 436] width 79 height 0
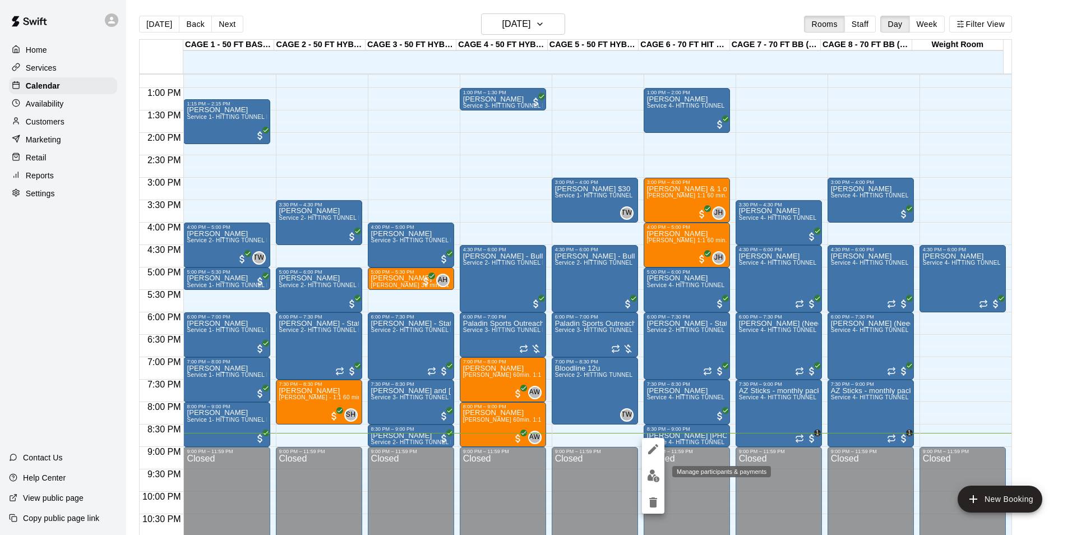
click at [652, 472] on img "edit" at bounding box center [653, 475] width 13 height 13
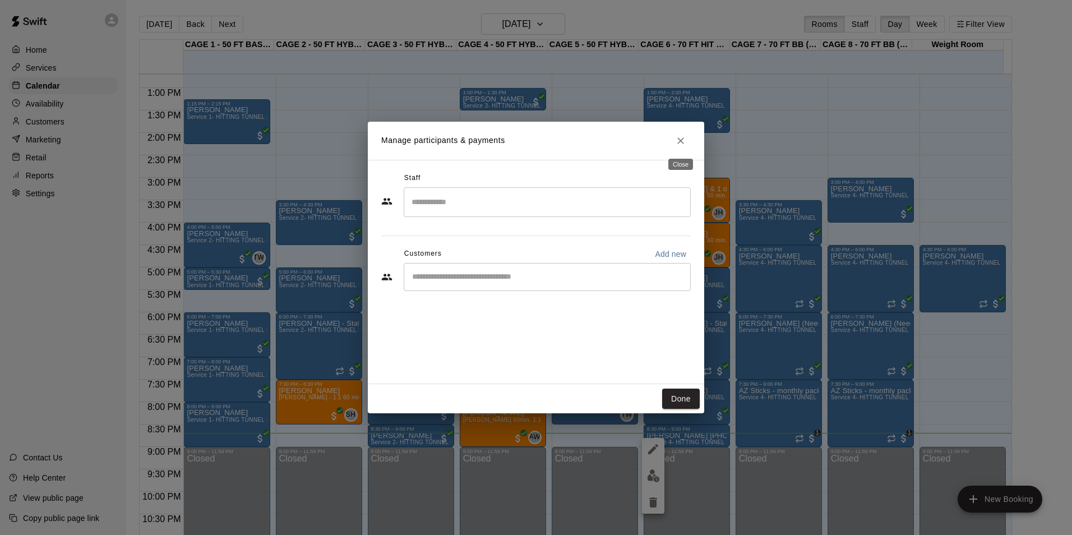
click at [677, 142] on icon "Close" at bounding box center [680, 140] width 11 height 11
